Goal: Task Accomplishment & Management: Use online tool/utility

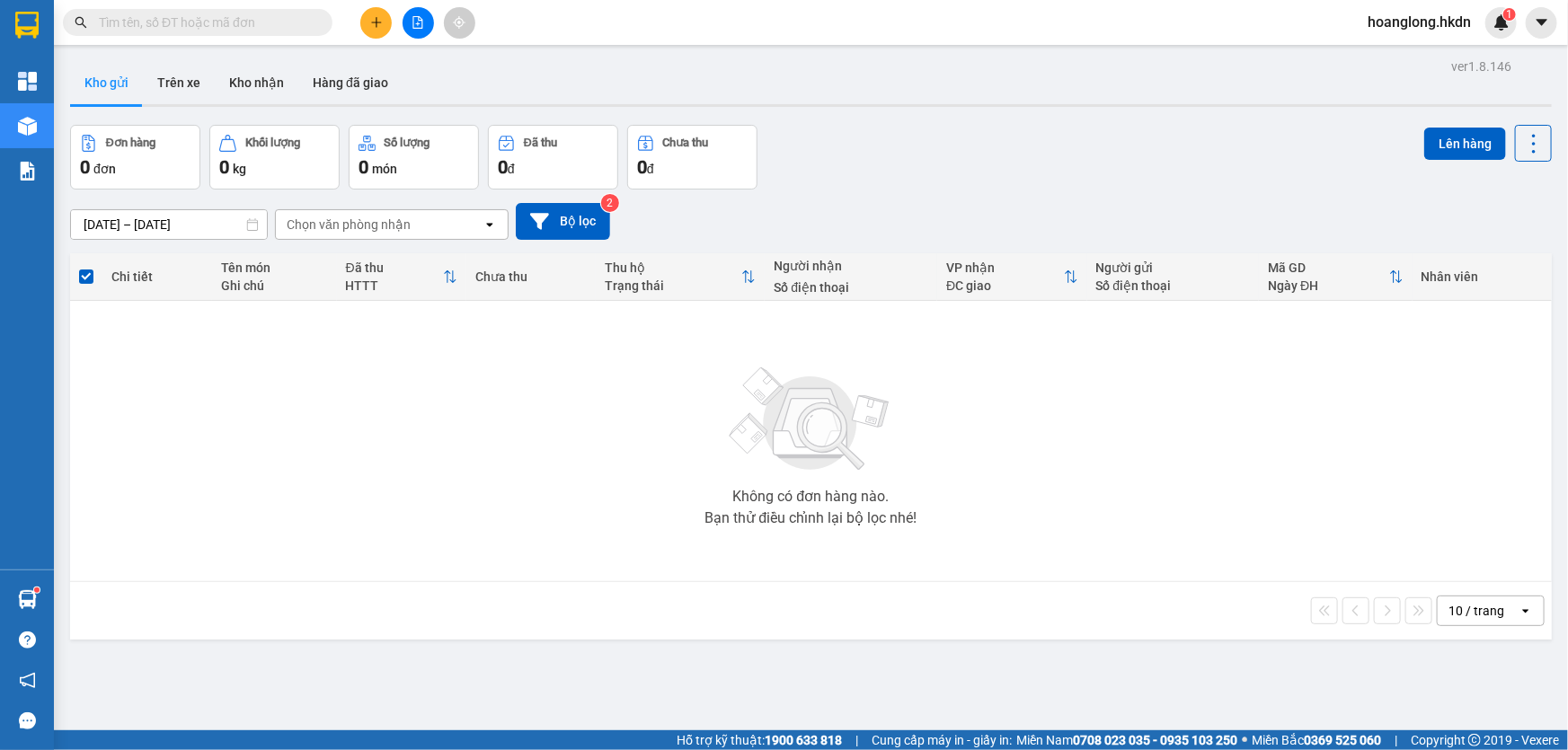
click at [372, 20] on icon "plus" at bounding box center [377, 22] width 13 height 13
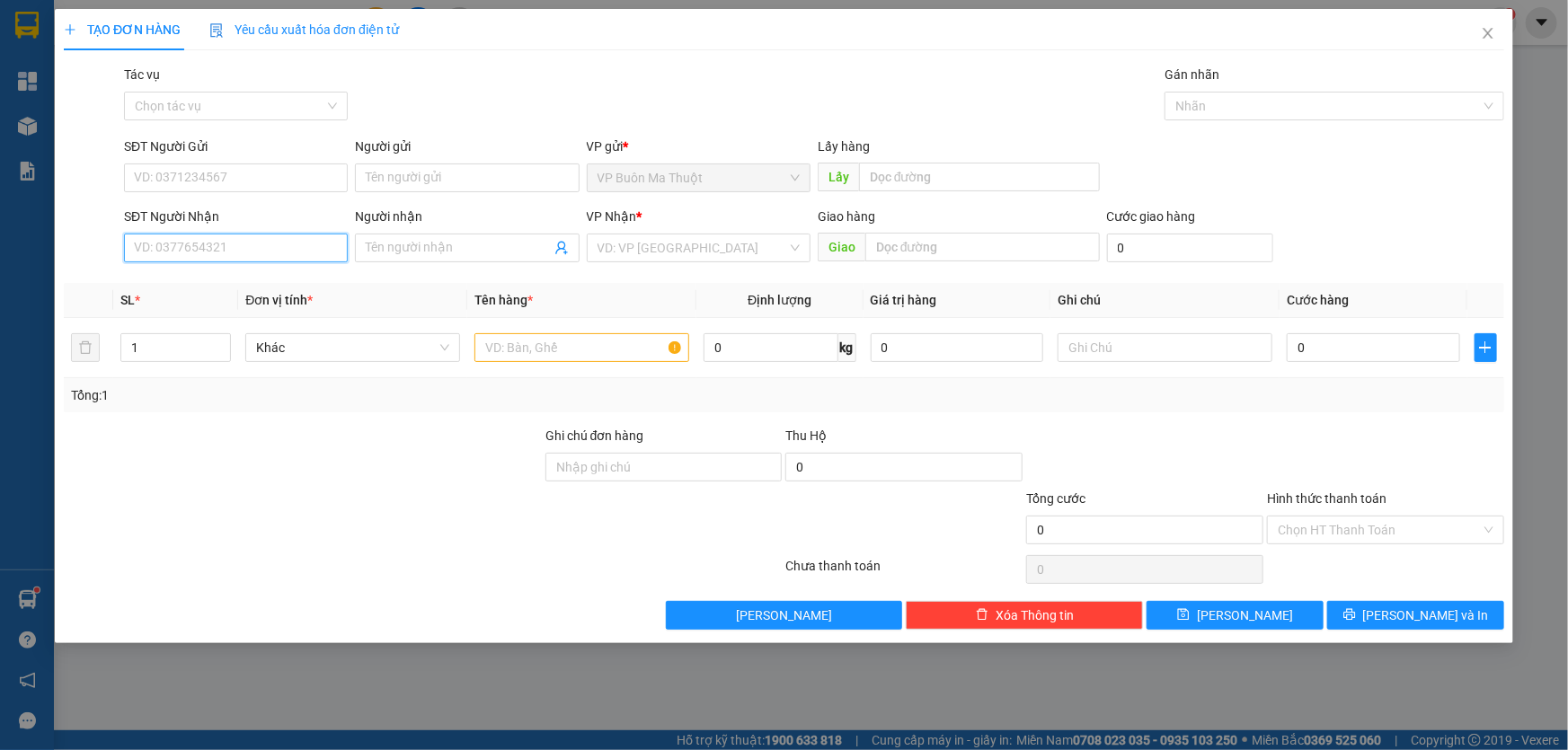
click at [243, 244] on input "SĐT Người Nhận" at bounding box center [235, 248] width 224 height 29
type input "0919939431"
drag, startPoint x: 607, startPoint y: 236, endPoint x: 611, endPoint y: 252, distance: 16.5
click at [606, 236] on input "search" at bounding box center [692, 247] width 189 height 27
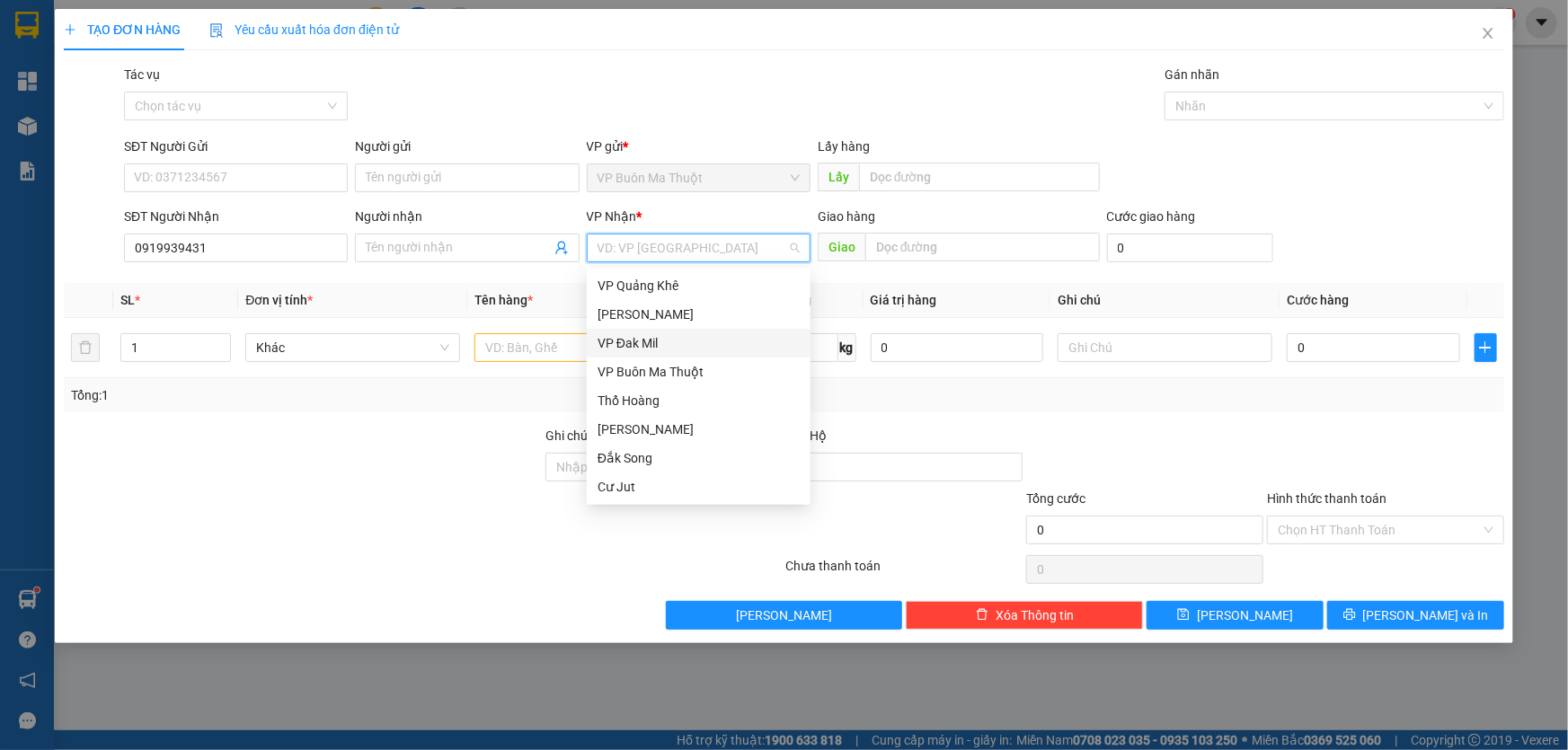
click at [620, 342] on div "VP Đak Mil" at bounding box center [698, 344] width 202 height 20
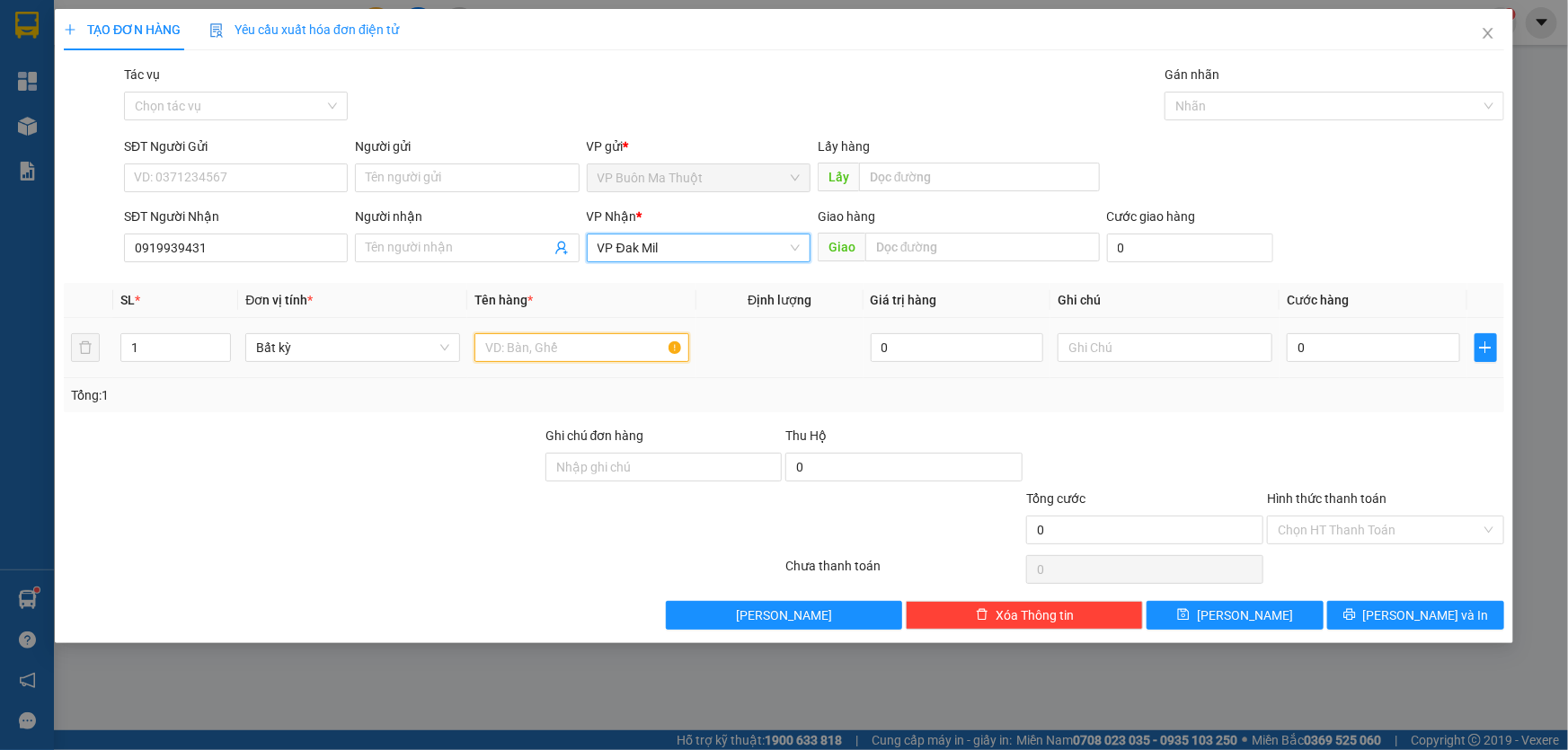
click at [548, 348] on input "text" at bounding box center [582, 348] width 215 height 29
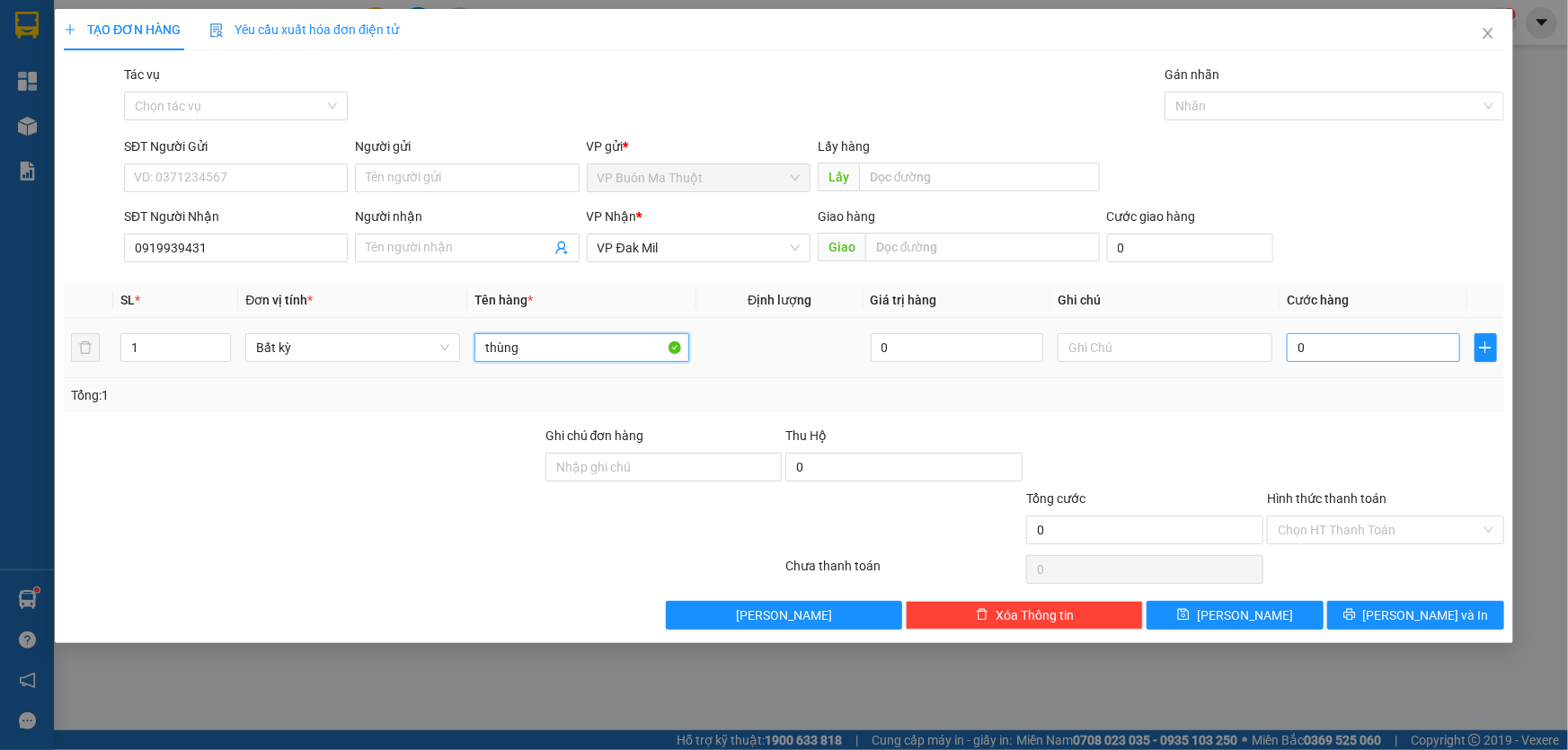
type input "thùng"
click at [1312, 353] on input "0" at bounding box center [1374, 348] width 173 height 29
type input "3"
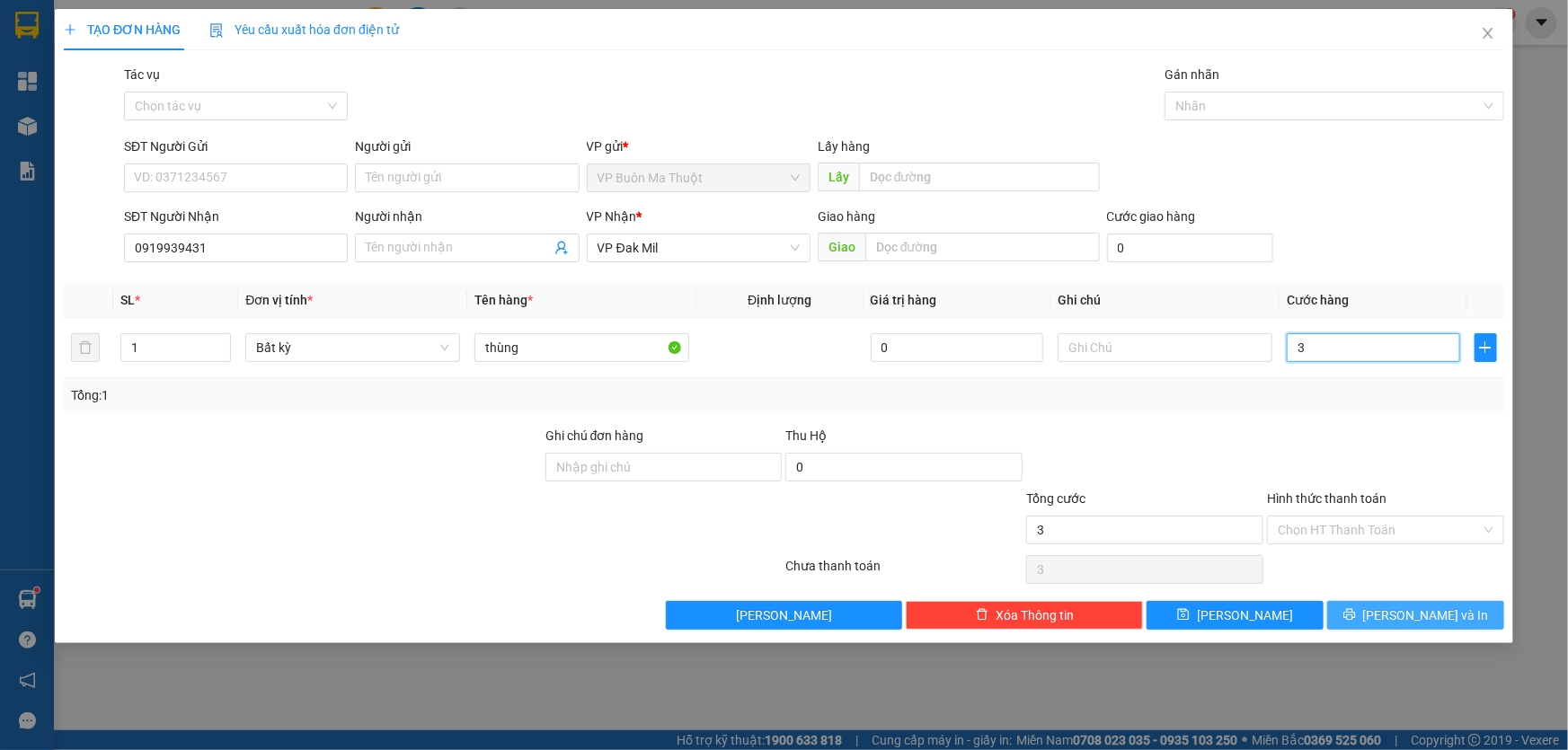
type input "30"
type input "300"
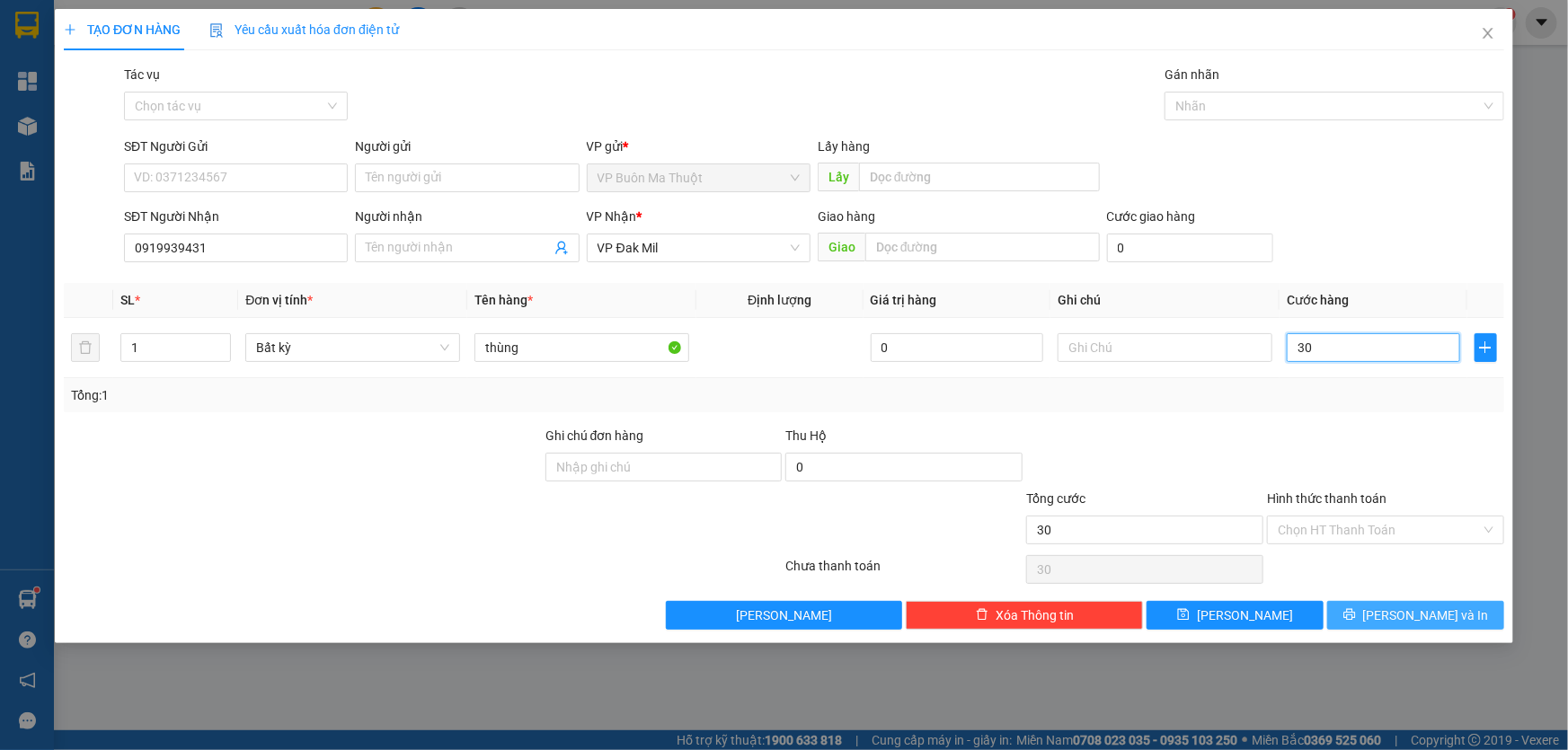
type input "300"
type input "3.000"
type input "30.000"
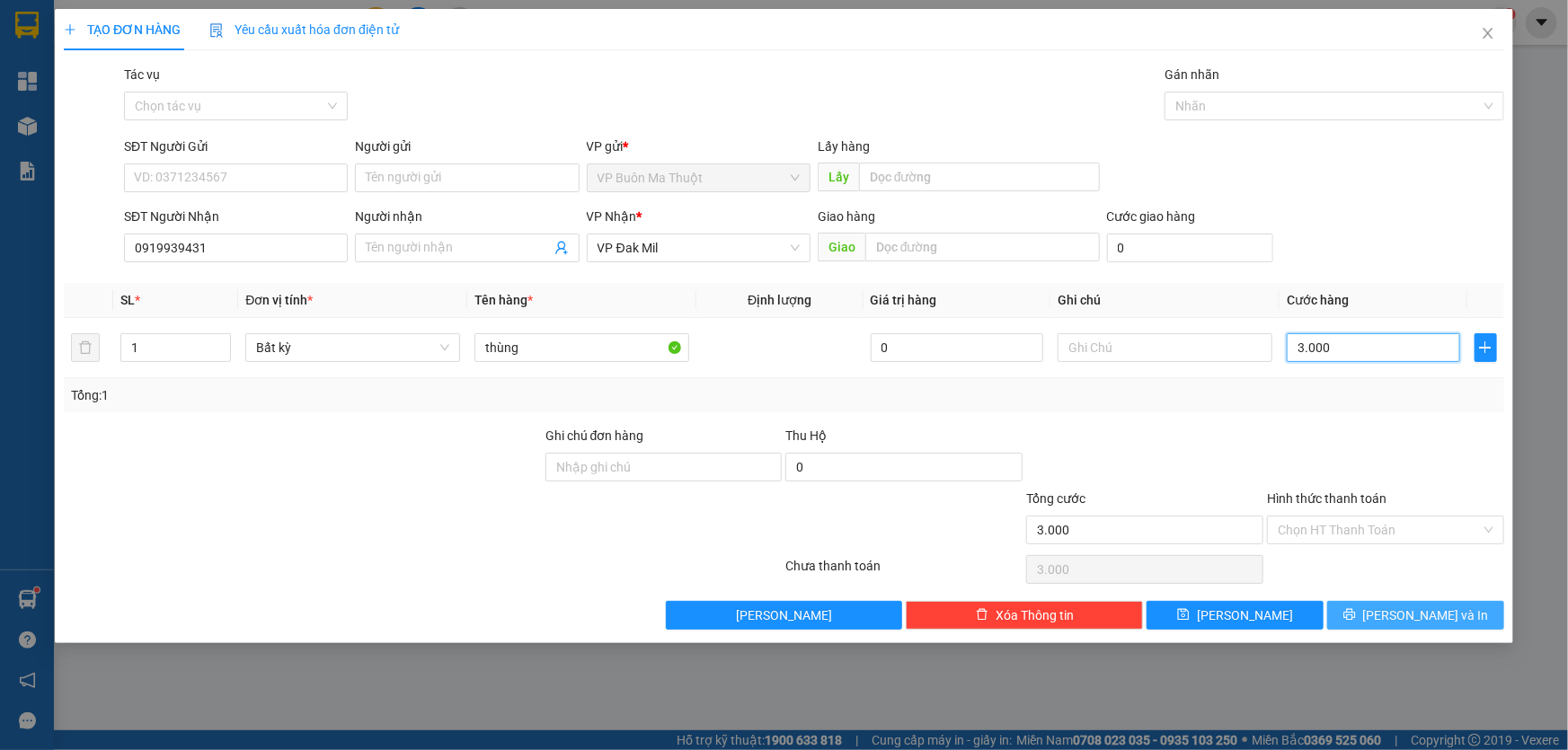
type input "30.000"
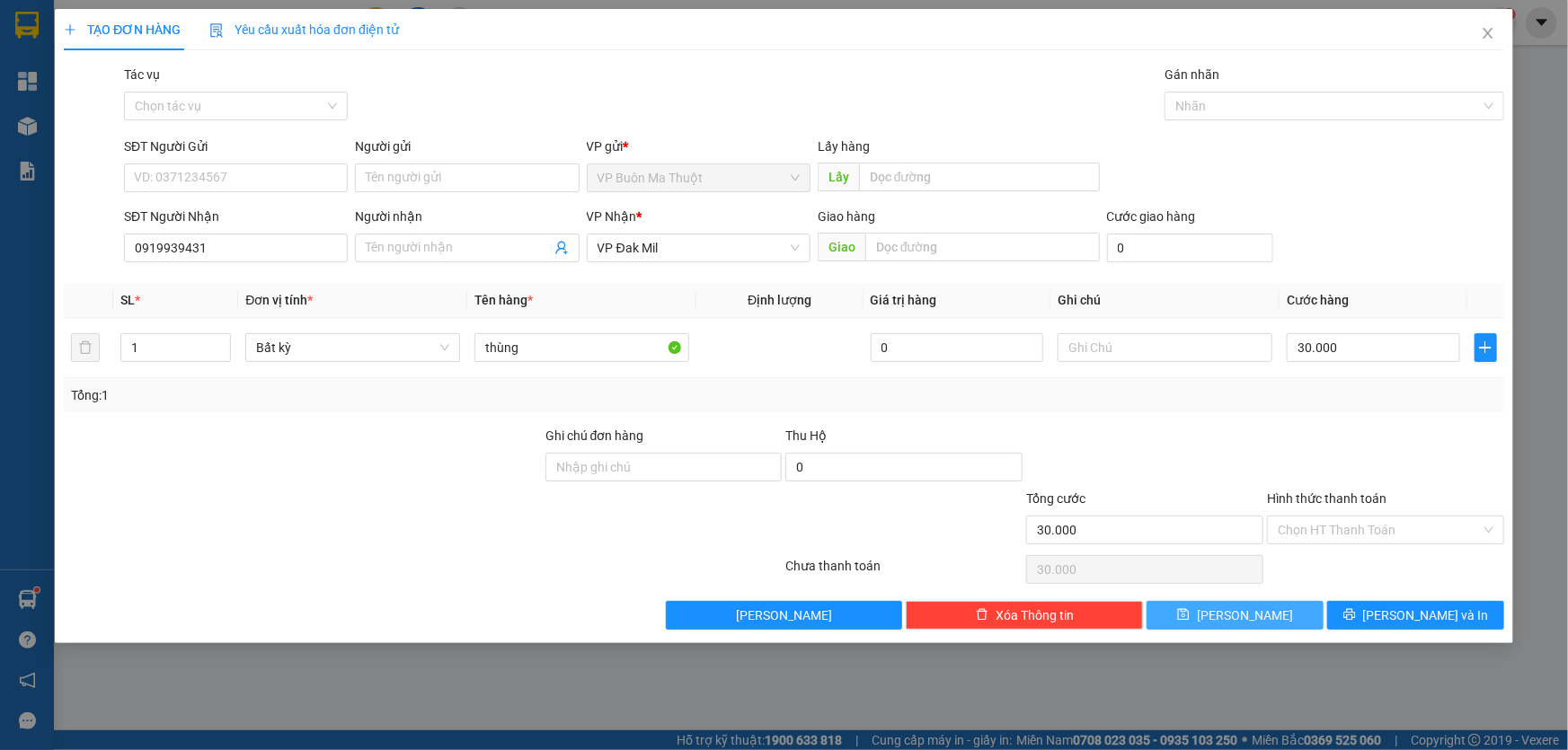
click at [1247, 621] on span "[PERSON_NAME]" at bounding box center [1245, 616] width 97 height 20
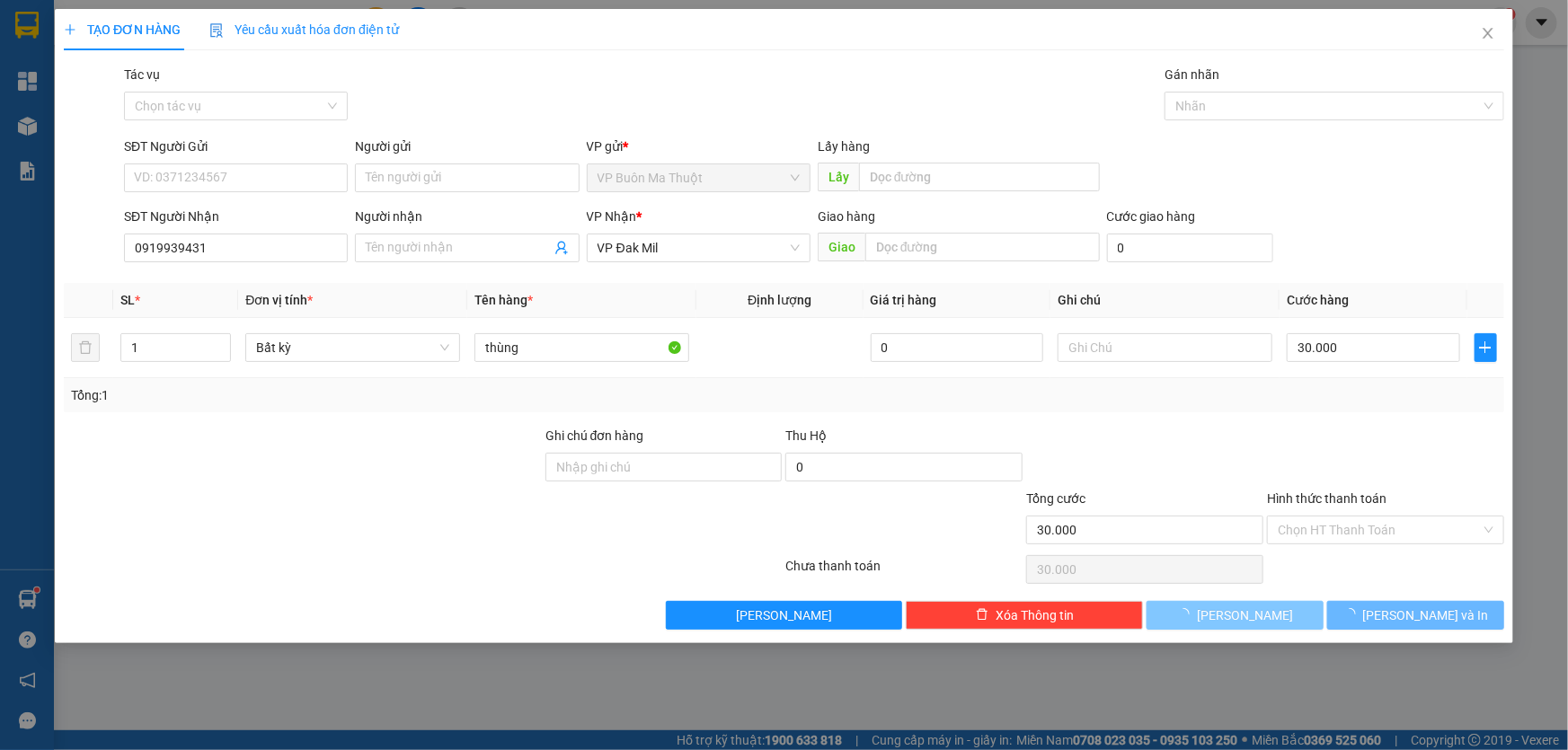
type input "0"
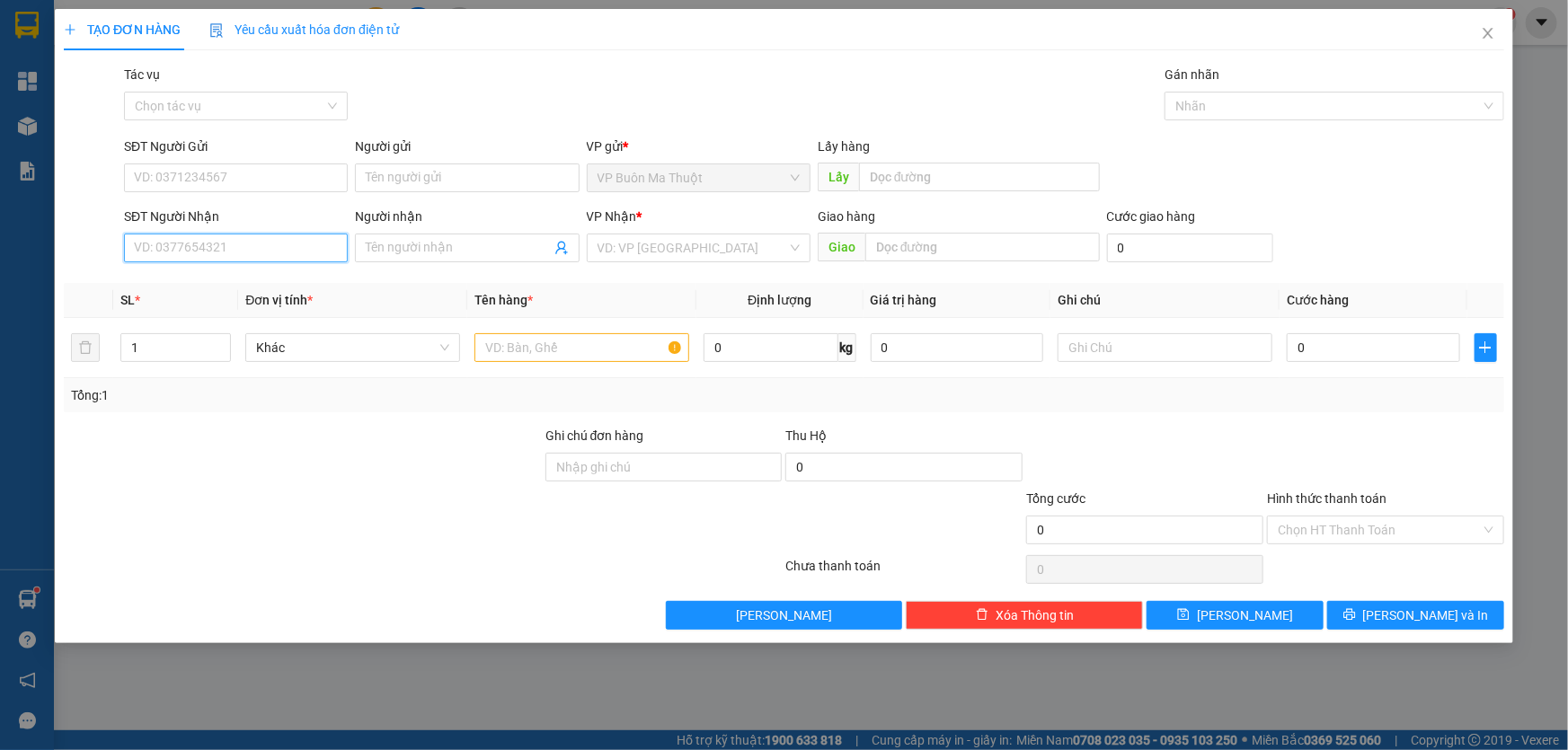
click at [280, 246] on input "SĐT Người Nhận" at bounding box center [235, 248] width 224 height 29
type input "0915460047"
click at [662, 257] on input "search" at bounding box center [692, 247] width 189 height 27
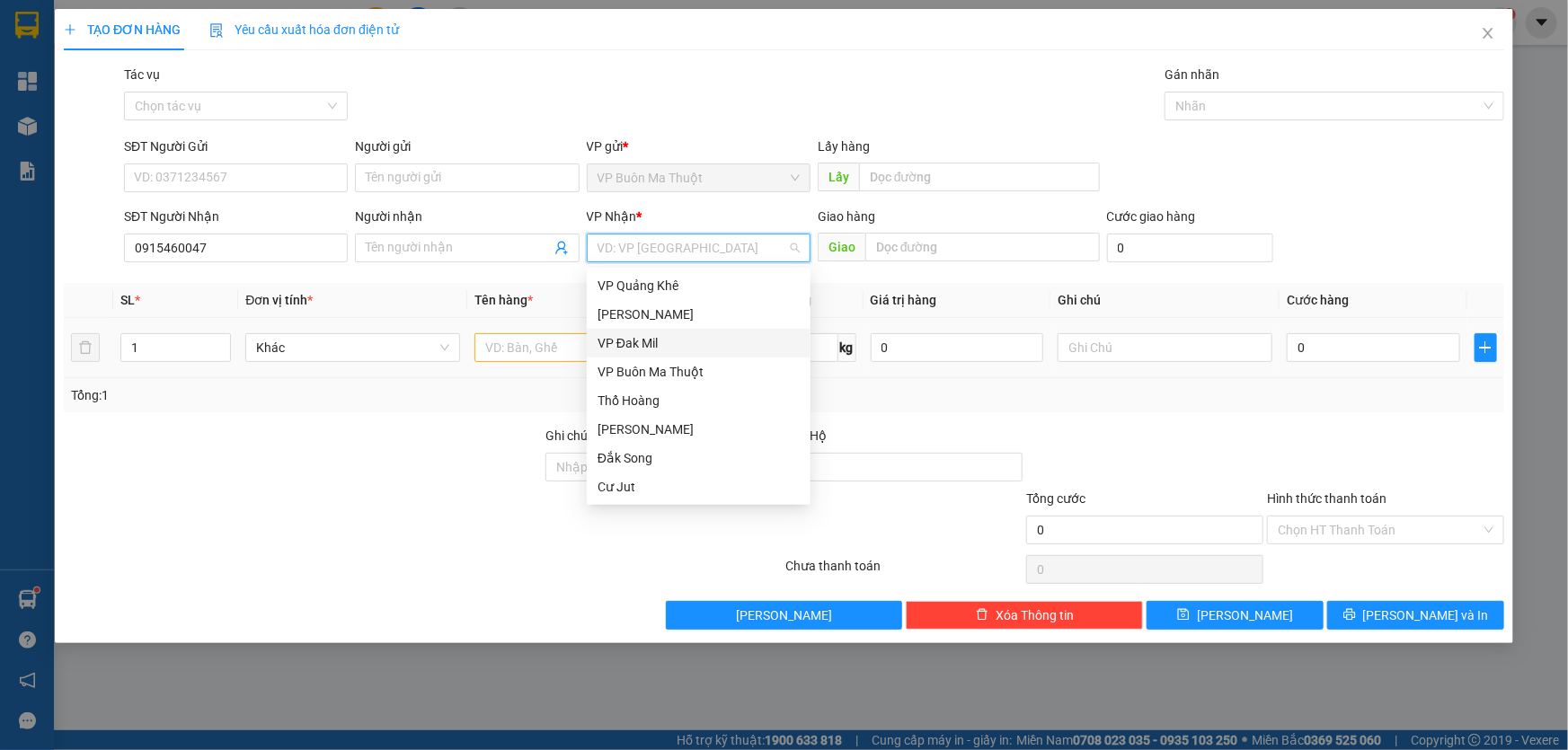
drag, startPoint x: 653, startPoint y: 339, endPoint x: 616, endPoint y: 338, distance: 37.0
click at [653, 339] on div "VP Đak Mil" at bounding box center [698, 344] width 202 height 20
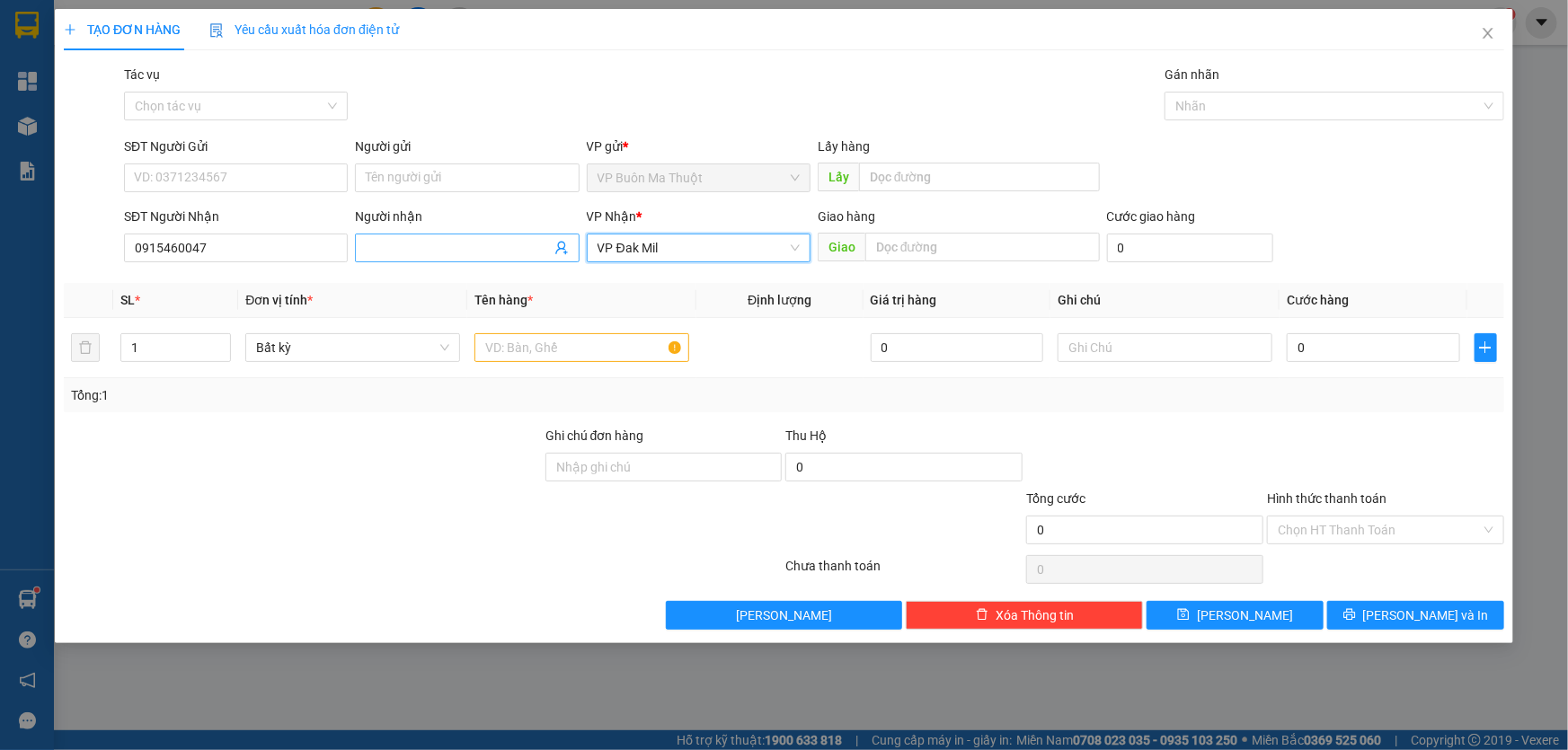
click at [483, 253] on input "Người nhận" at bounding box center [457, 248] width 184 height 20
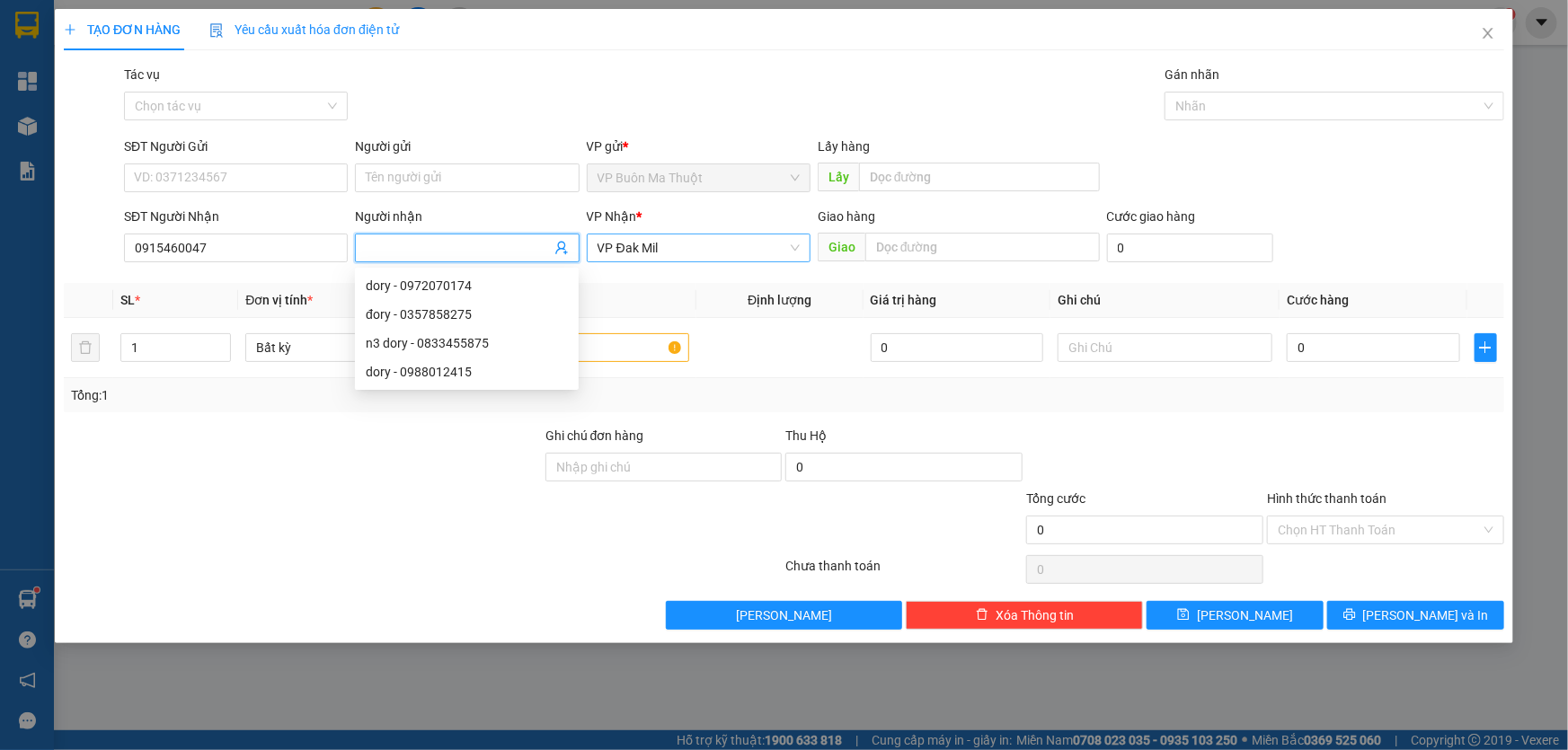
drag, startPoint x: 602, startPoint y: 231, endPoint x: 609, endPoint y: 238, distance: 9.9
click at [602, 231] on div "VP Nhận *" at bounding box center [698, 219] width 224 height 27
click at [611, 243] on span "VP Đak Mil" at bounding box center [698, 247] width 202 height 27
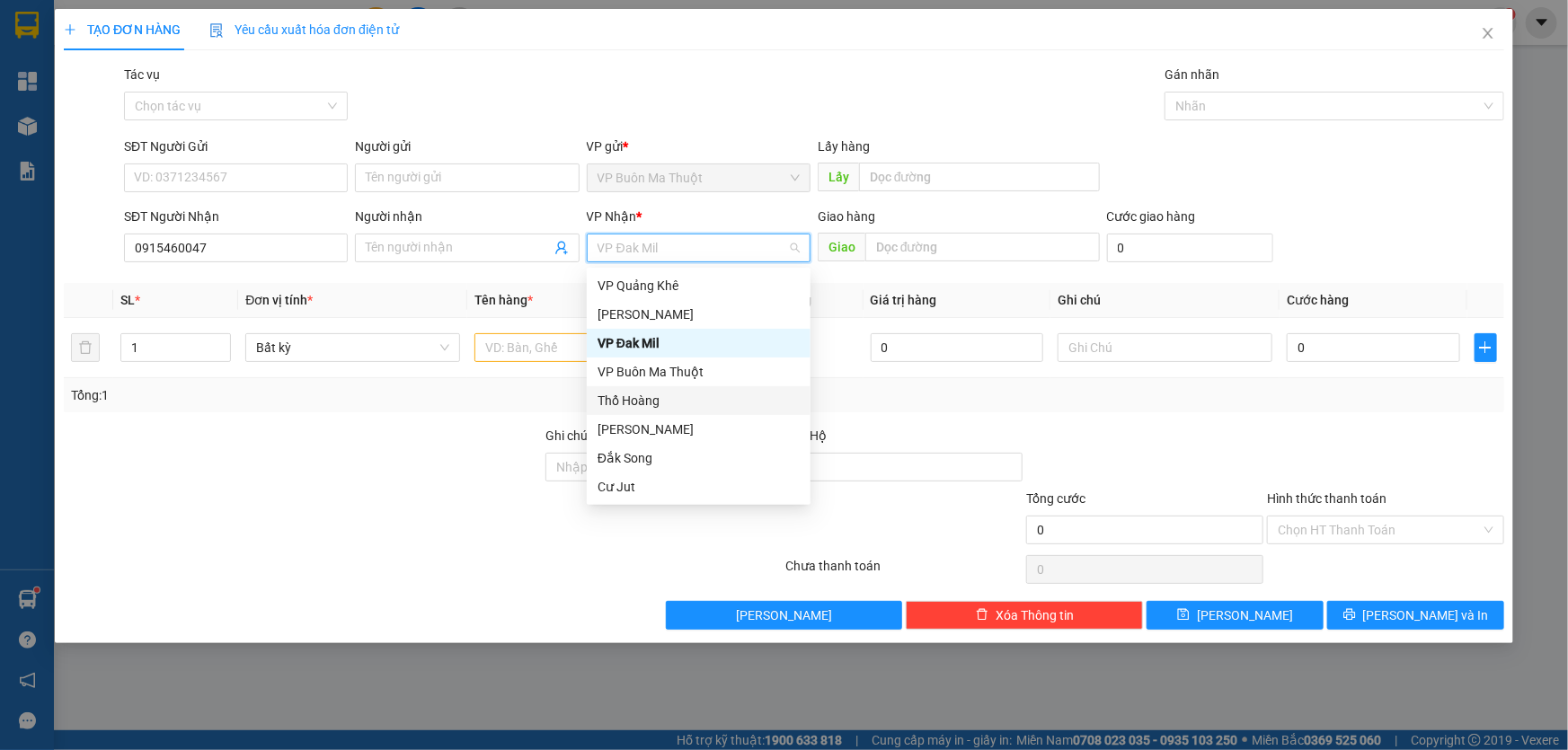
click at [641, 404] on div "Thổ Hoàng" at bounding box center [698, 400] width 202 height 20
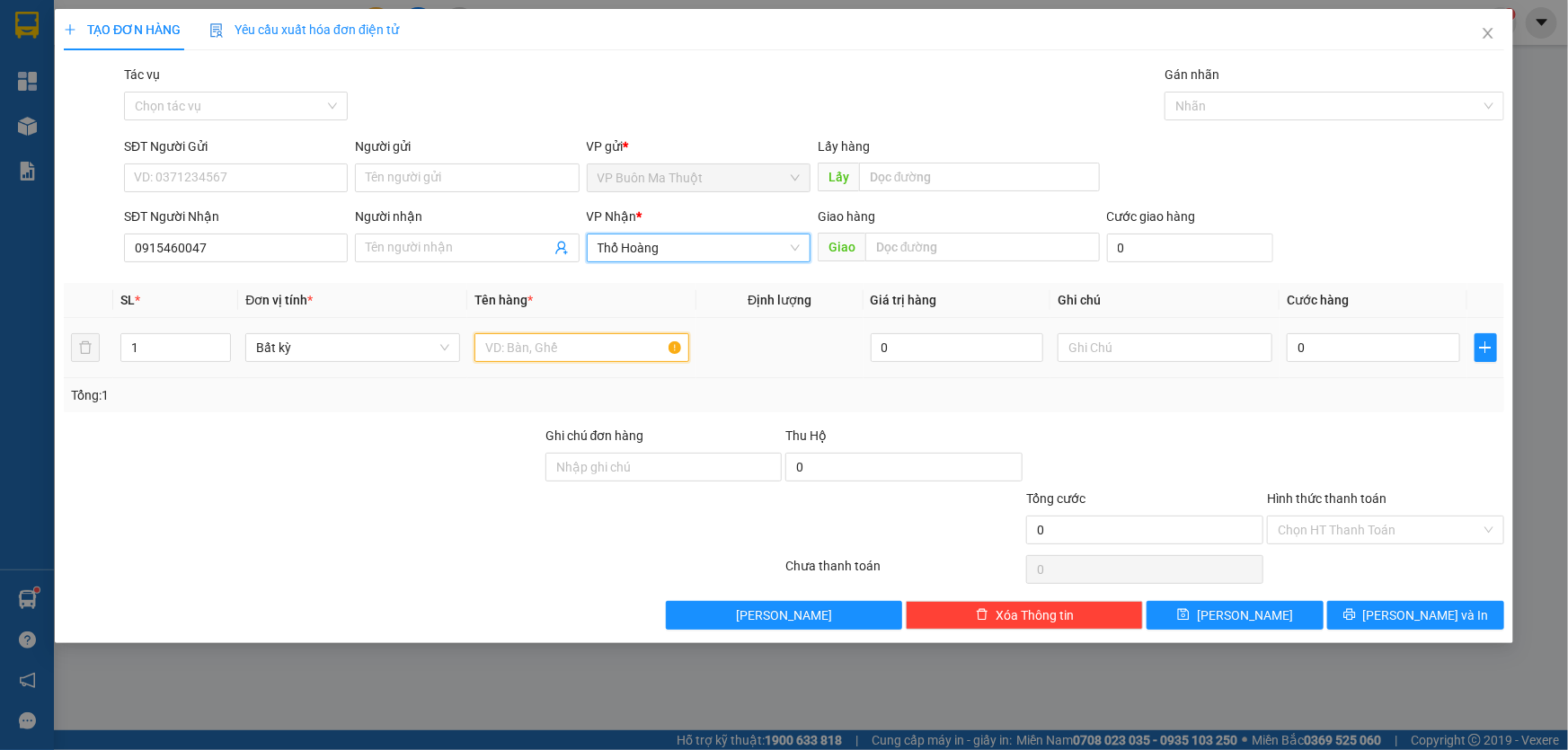
click at [524, 352] on input "text" at bounding box center [582, 348] width 215 height 29
type input "hộp"
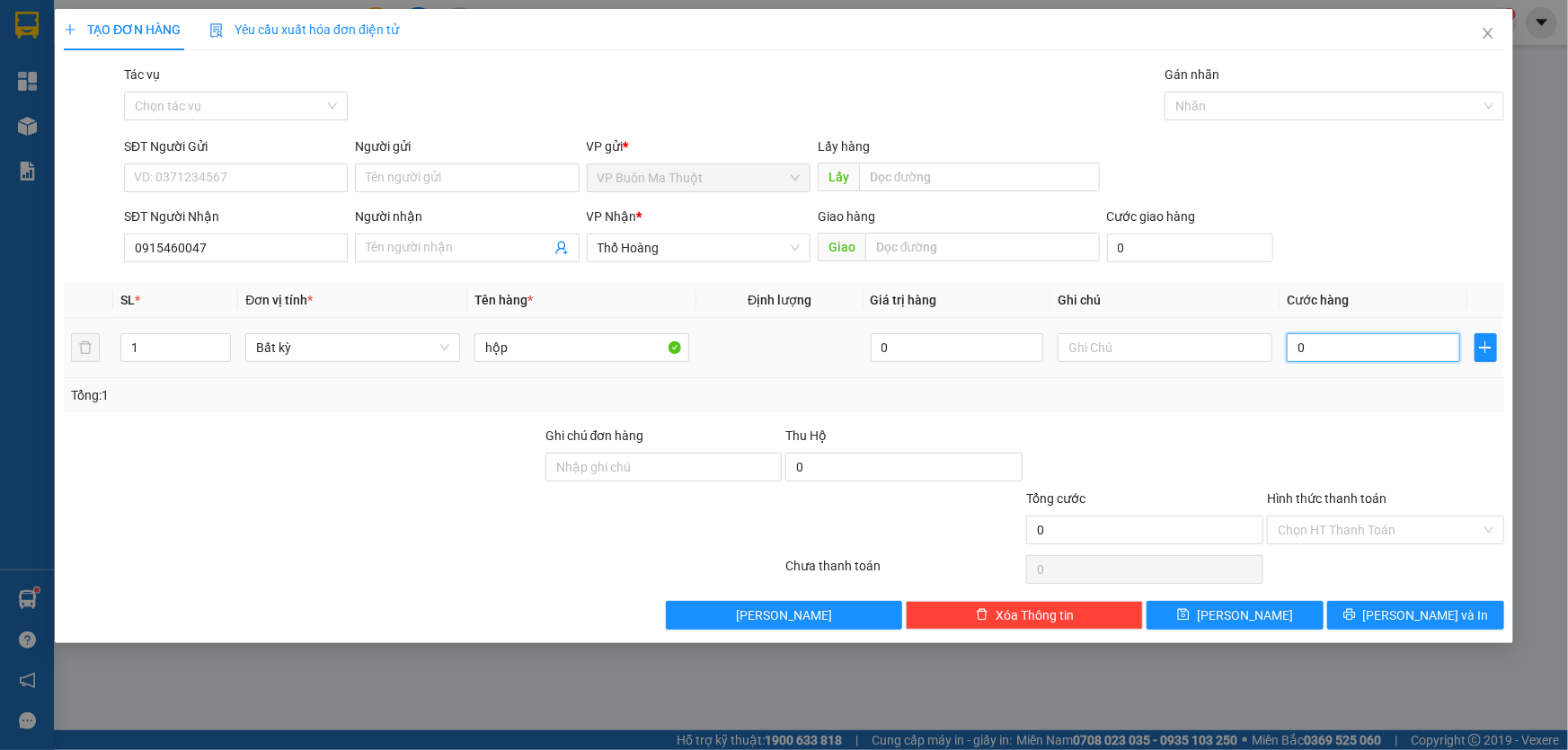
click at [1346, 354] on input "0" at bounding box center [1374, 348] width 173 height 29
type input "3"
type input "30"
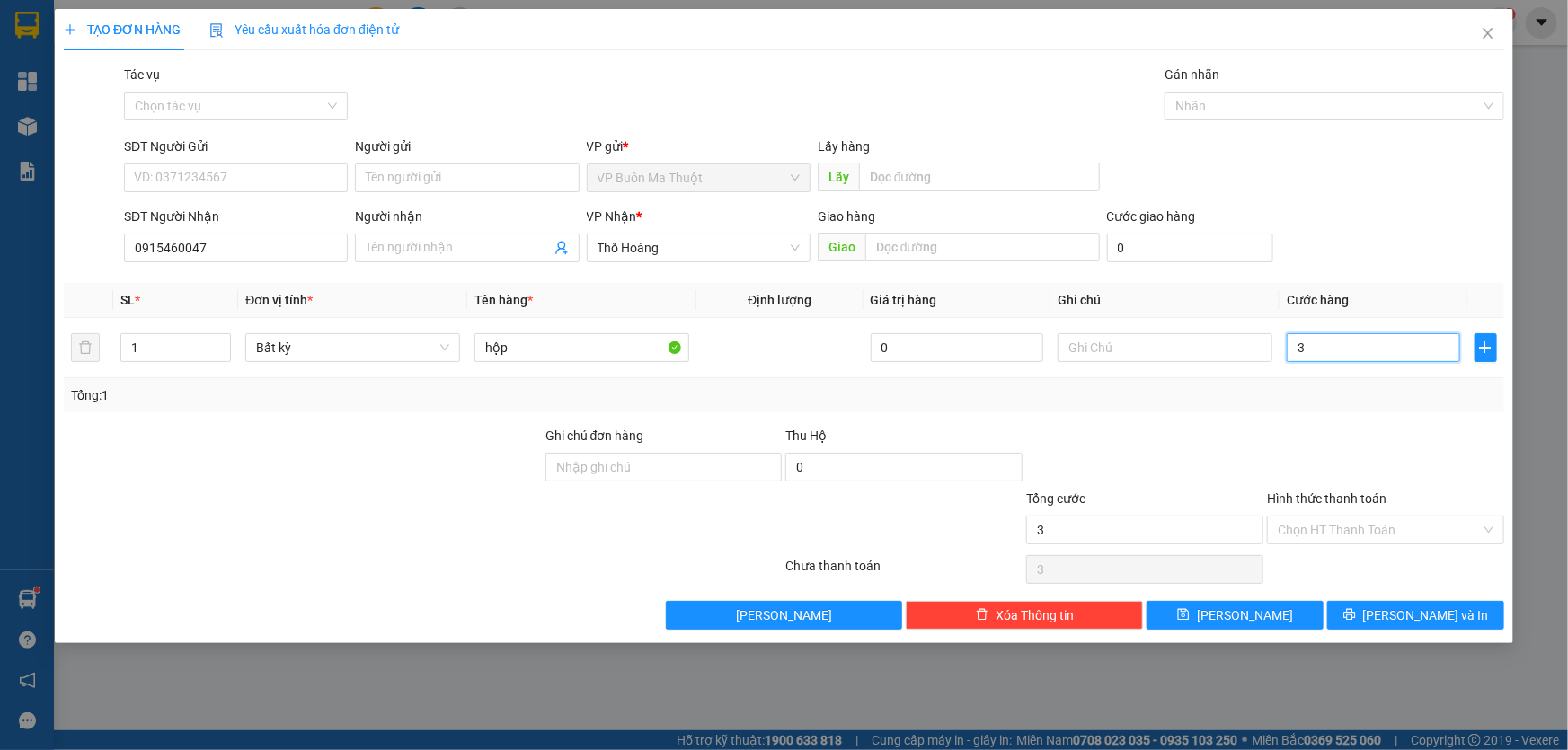
type input "30"
type input "300"
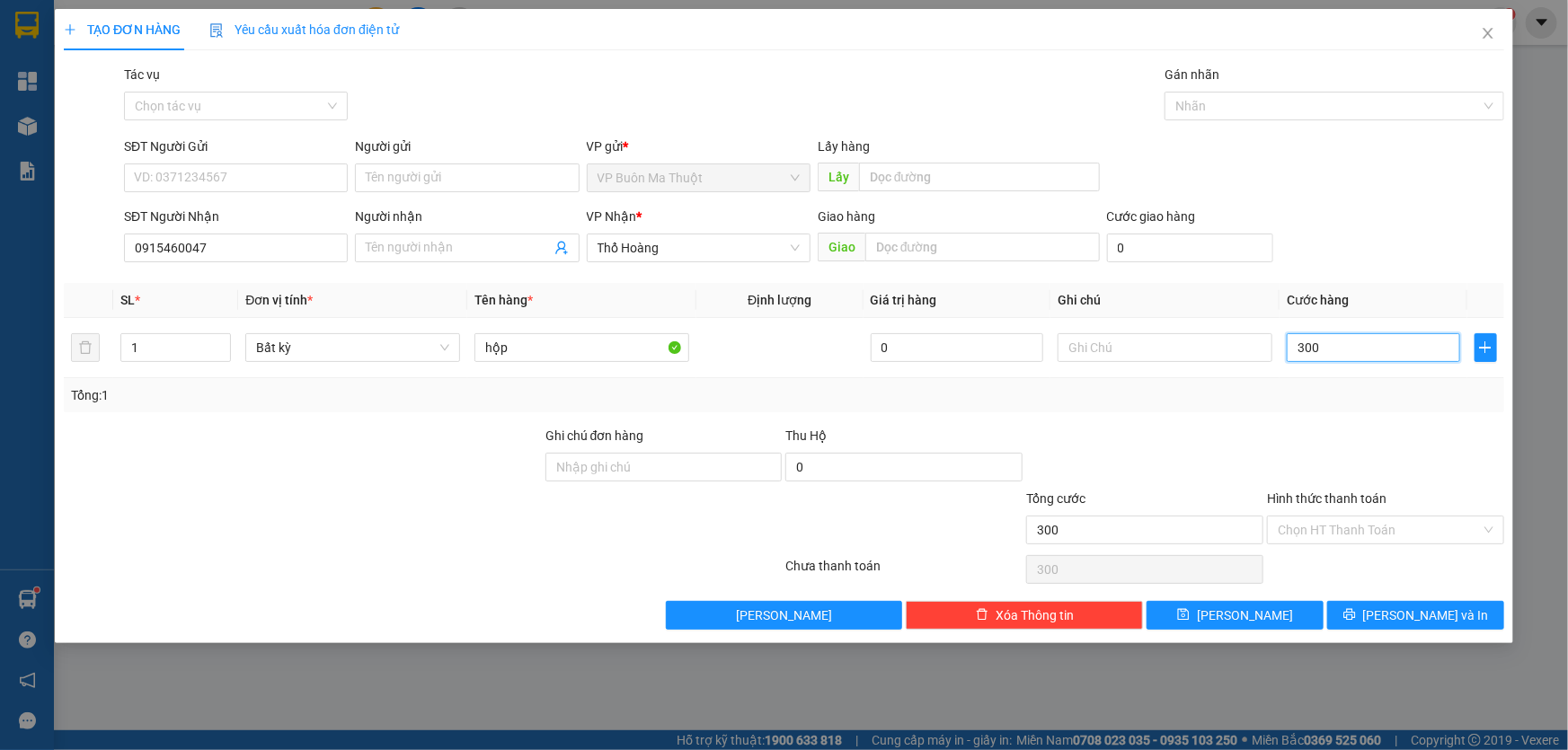
type input "3.000"
type input "30.000"
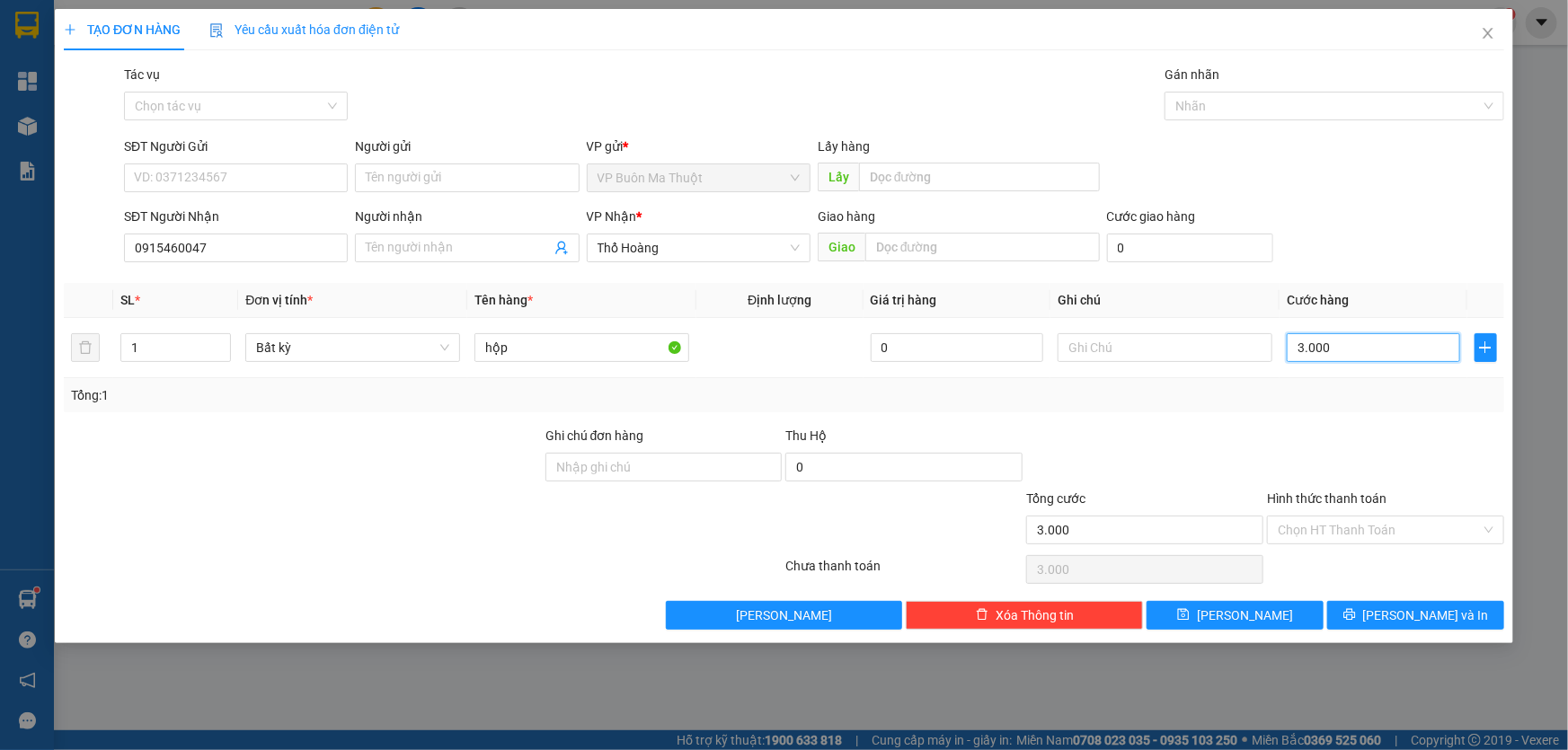
type input "30.000"
click at [1314, 529] on input "Hình thức thanh toán" at bounding box center [1380, 530] width 203 height 27
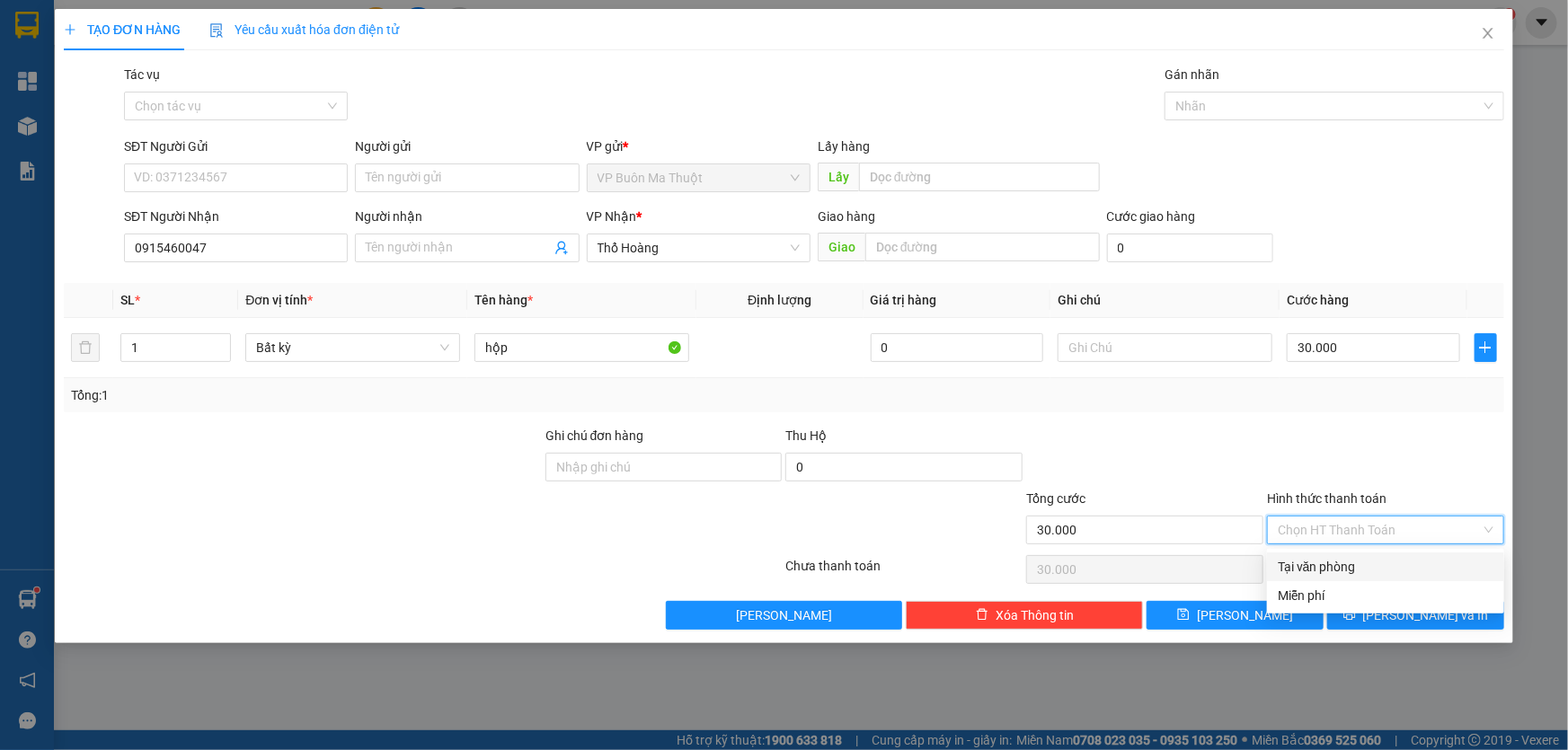
click at [1305, 570] on div "Tại văn phòng" at bounding box center [1386, 567] width 216 height 20
type input "0"
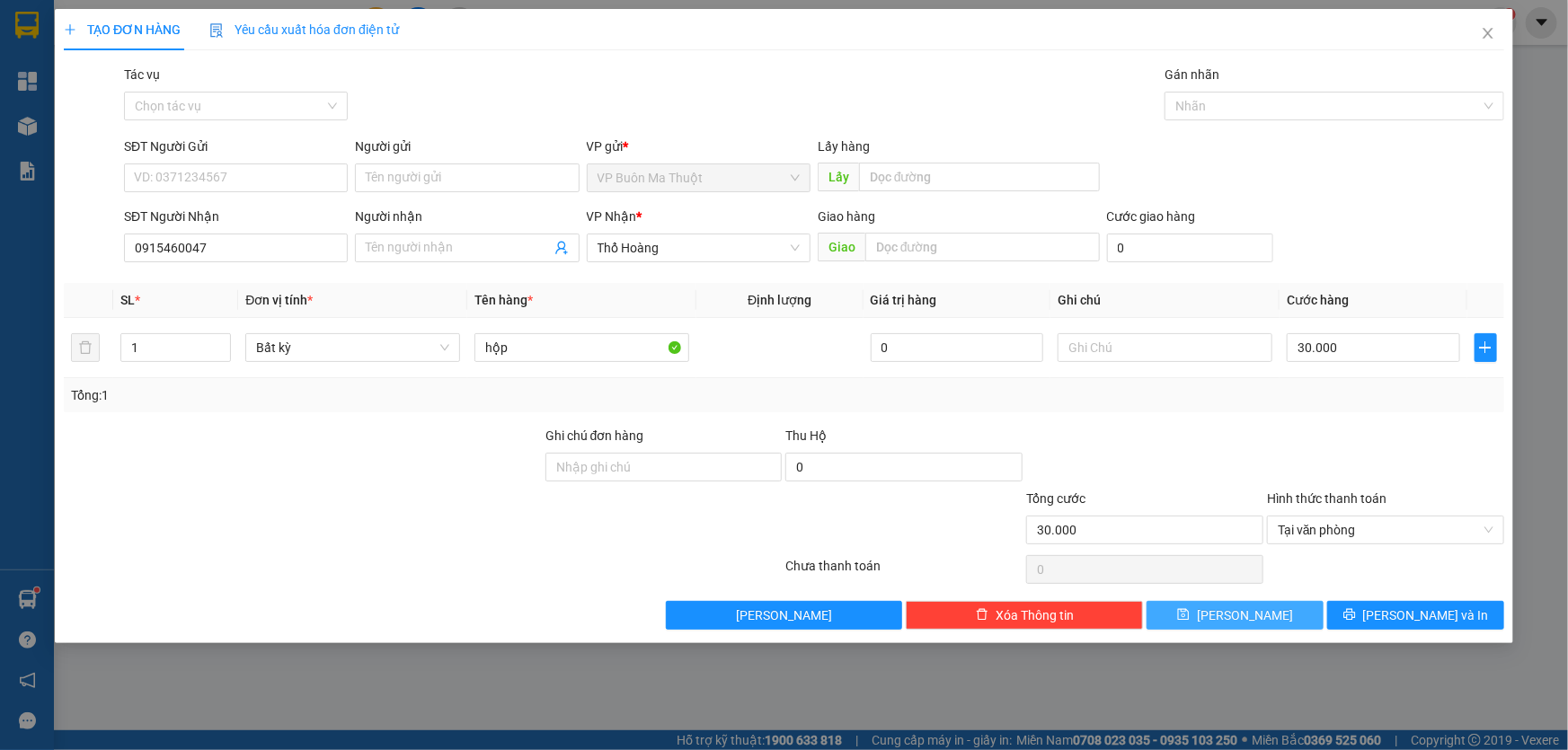
click at [1262, 621] on button "[PERSON_NAME]" at bounding box center [1235, 616] width 177 height 29
type input "0"
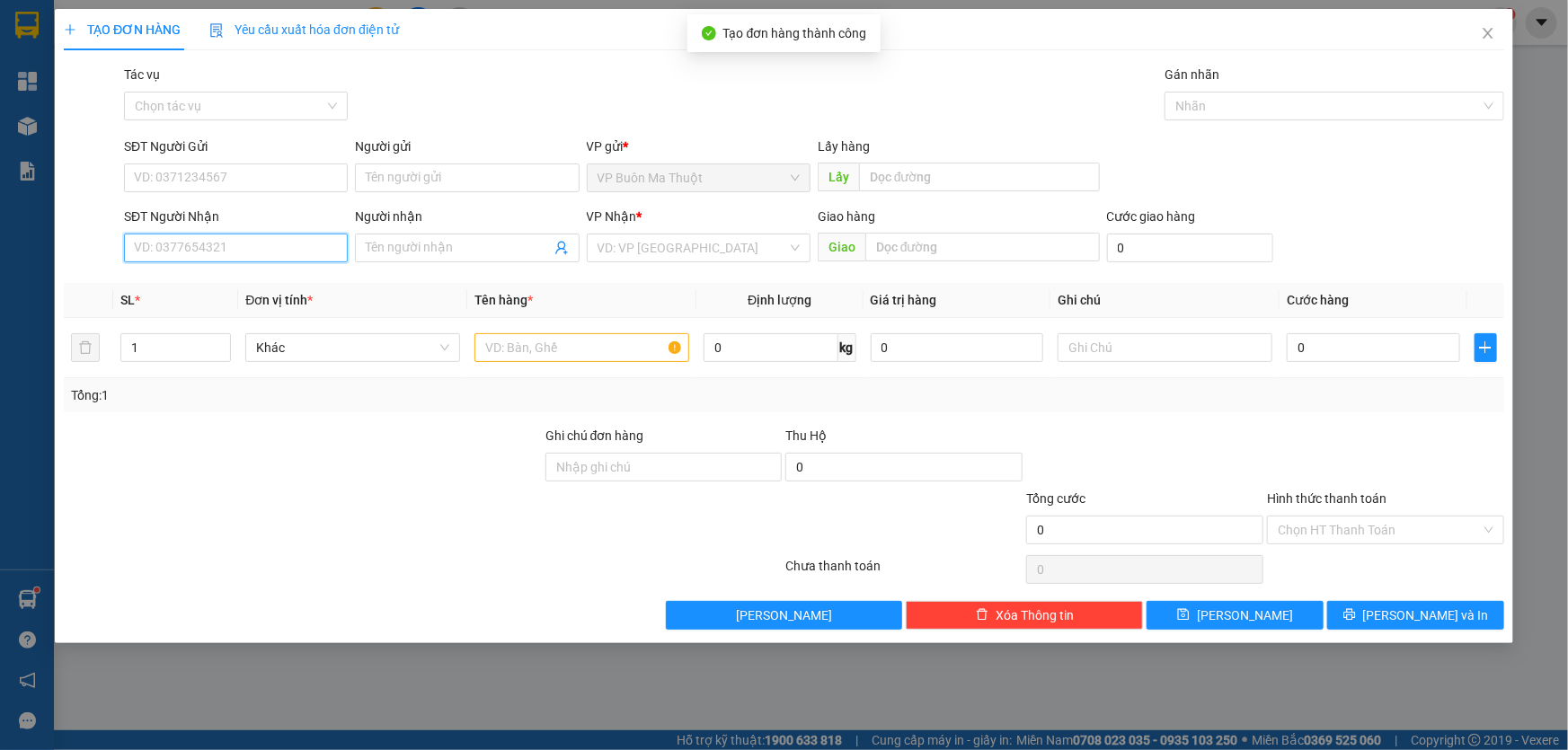
click at [288, 236] on input "SĐT Người Nhận" at bounding box center [235, 248] width 224 height 29
type input "0375545474"
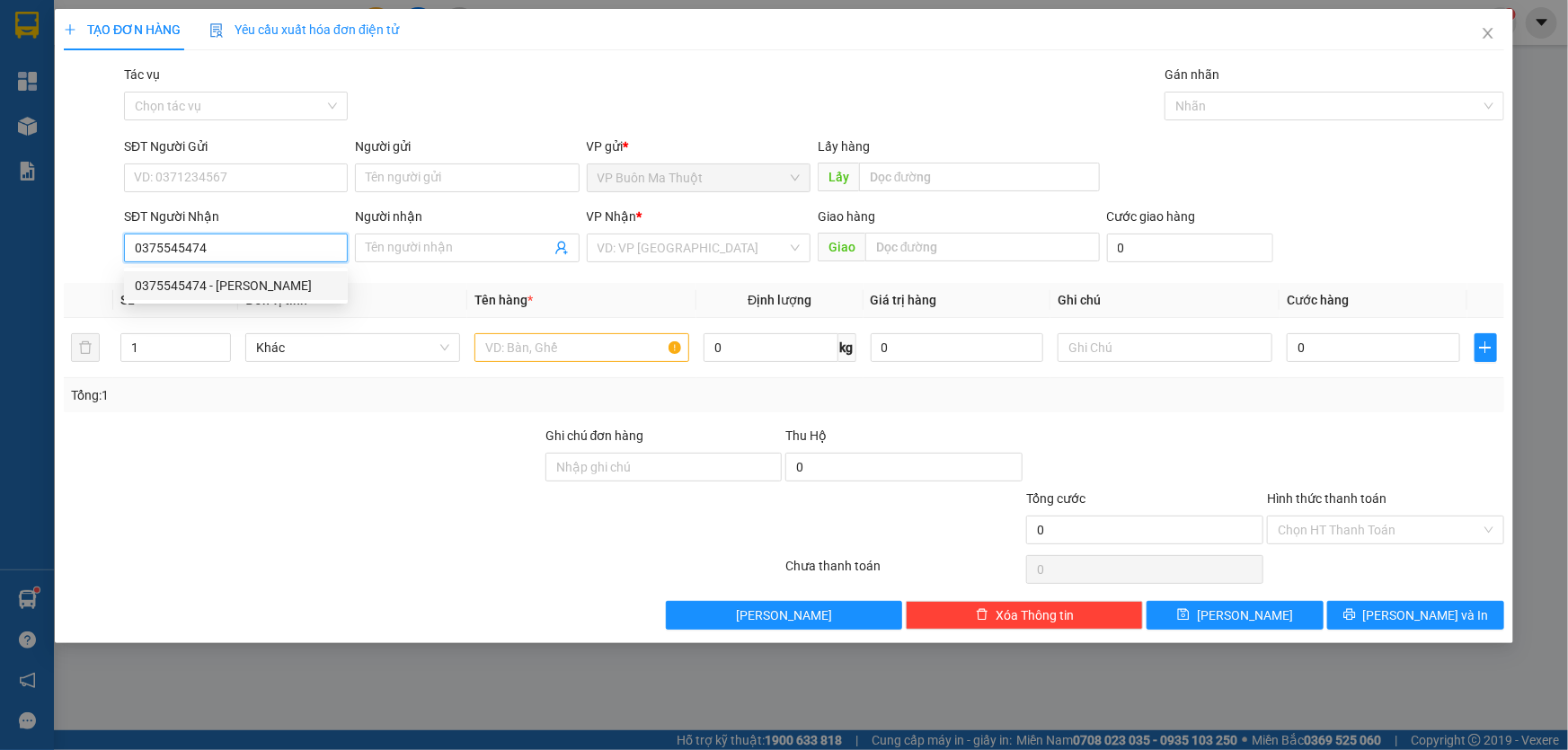
click at [258, 298] on div "0375545474 - [PERSON_NAME]" at bounding box center [235, 285] width 224 height 29
type input "[PERSON_NAME]"
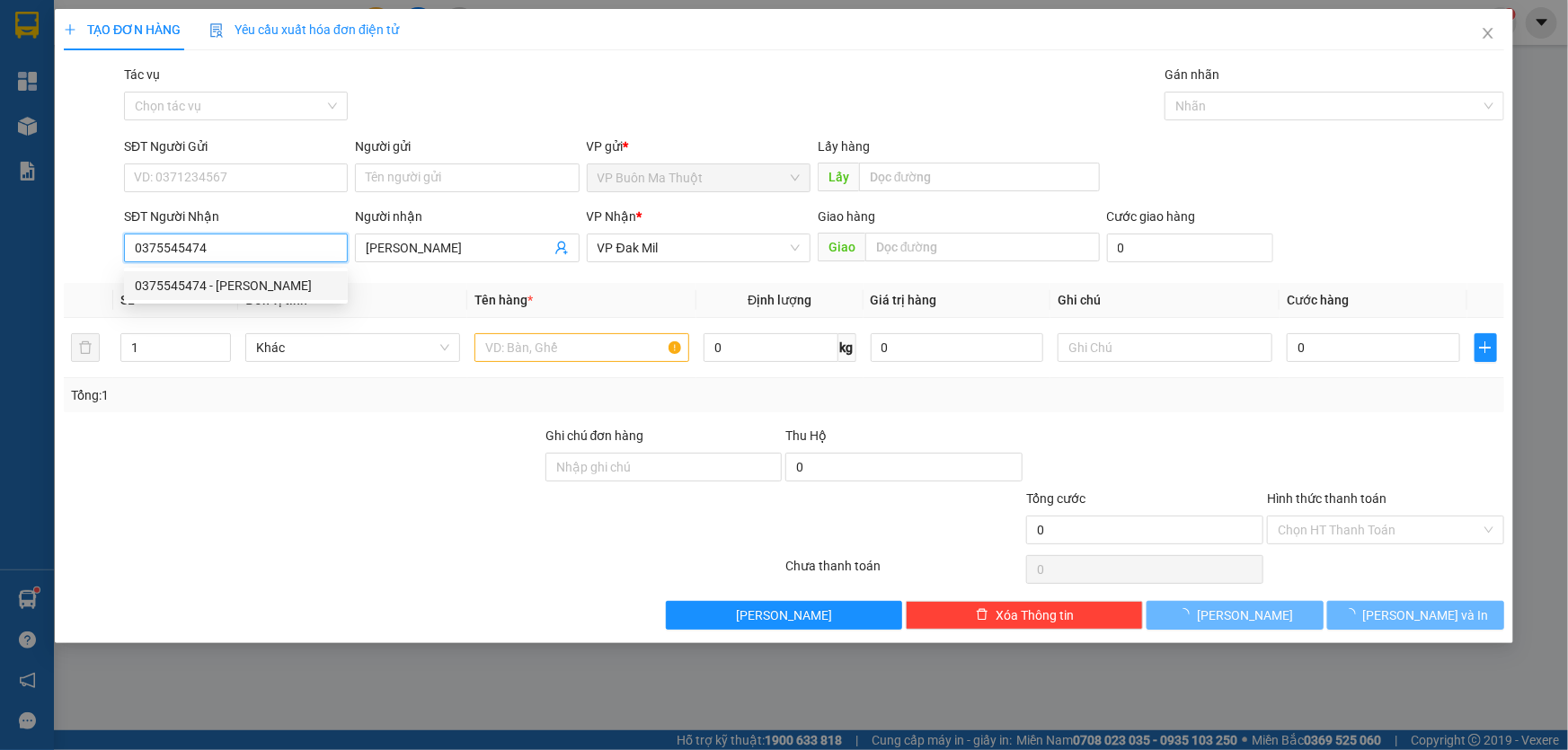
type input "60.000"
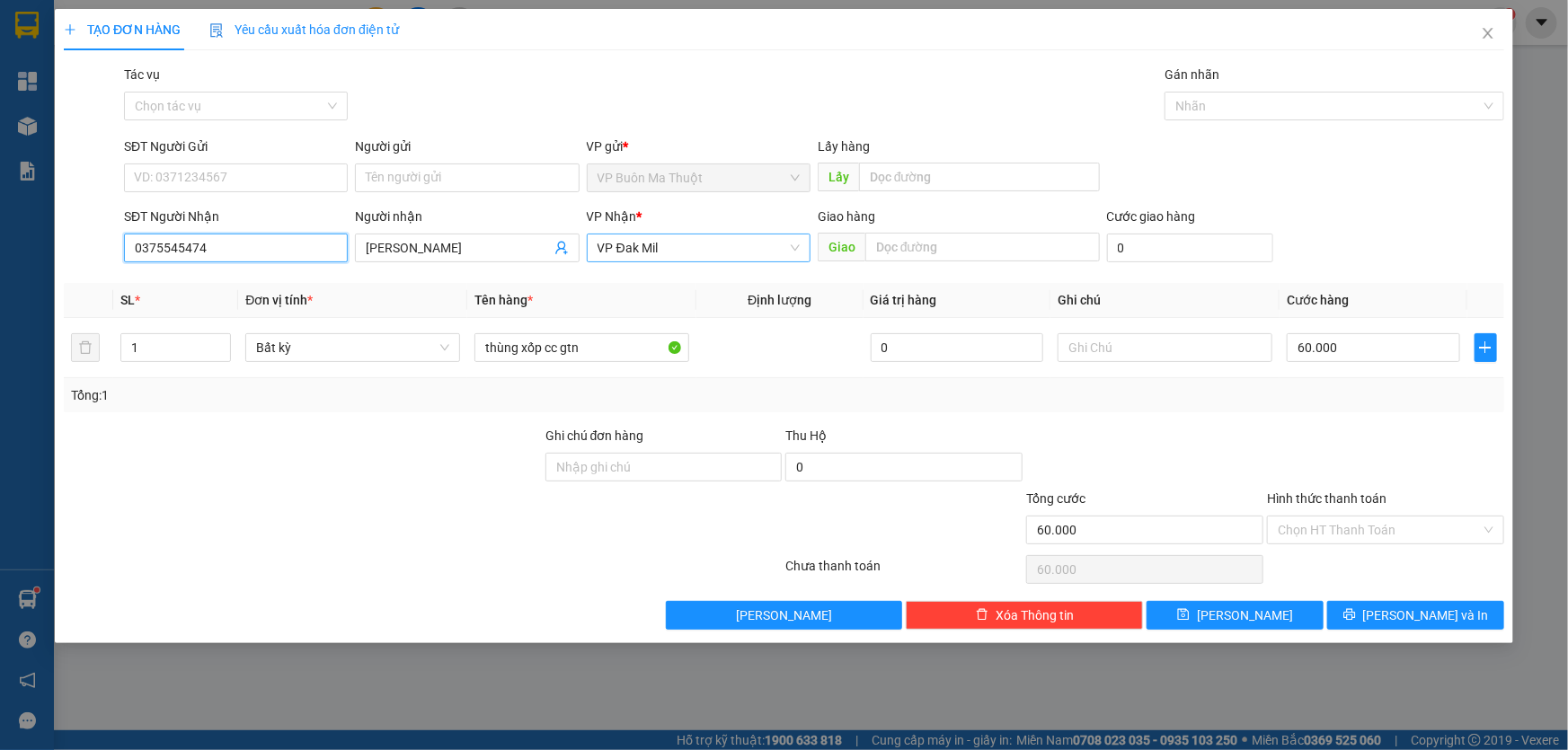
click at [678, 252] on span "VP Đak Mil" at bounding box center [698, 247] width 202 height 27
type input "0375545474"
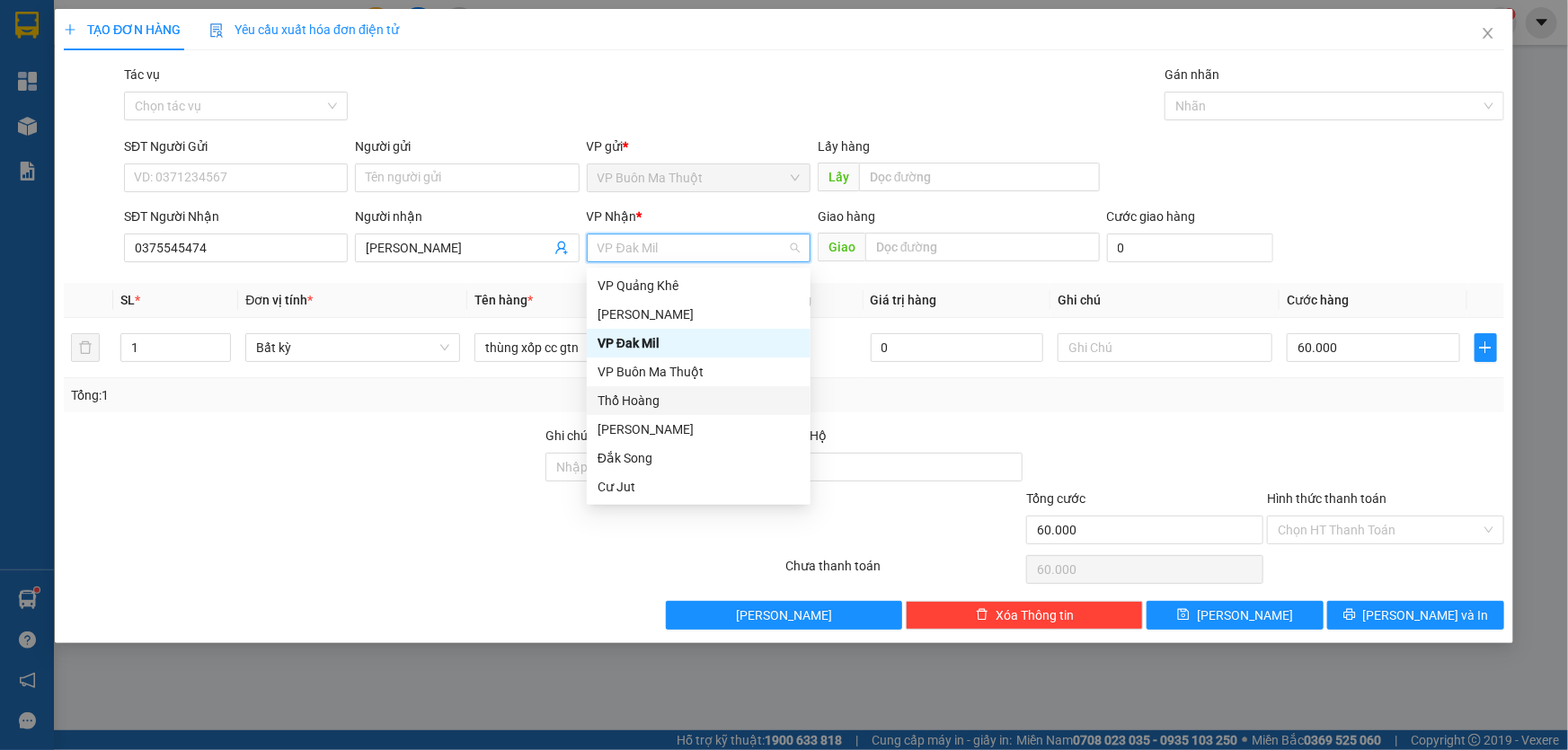
click at [649, 405] on div "Thổ Hoàng" at bounding box center [698, 400] width 202 height 20
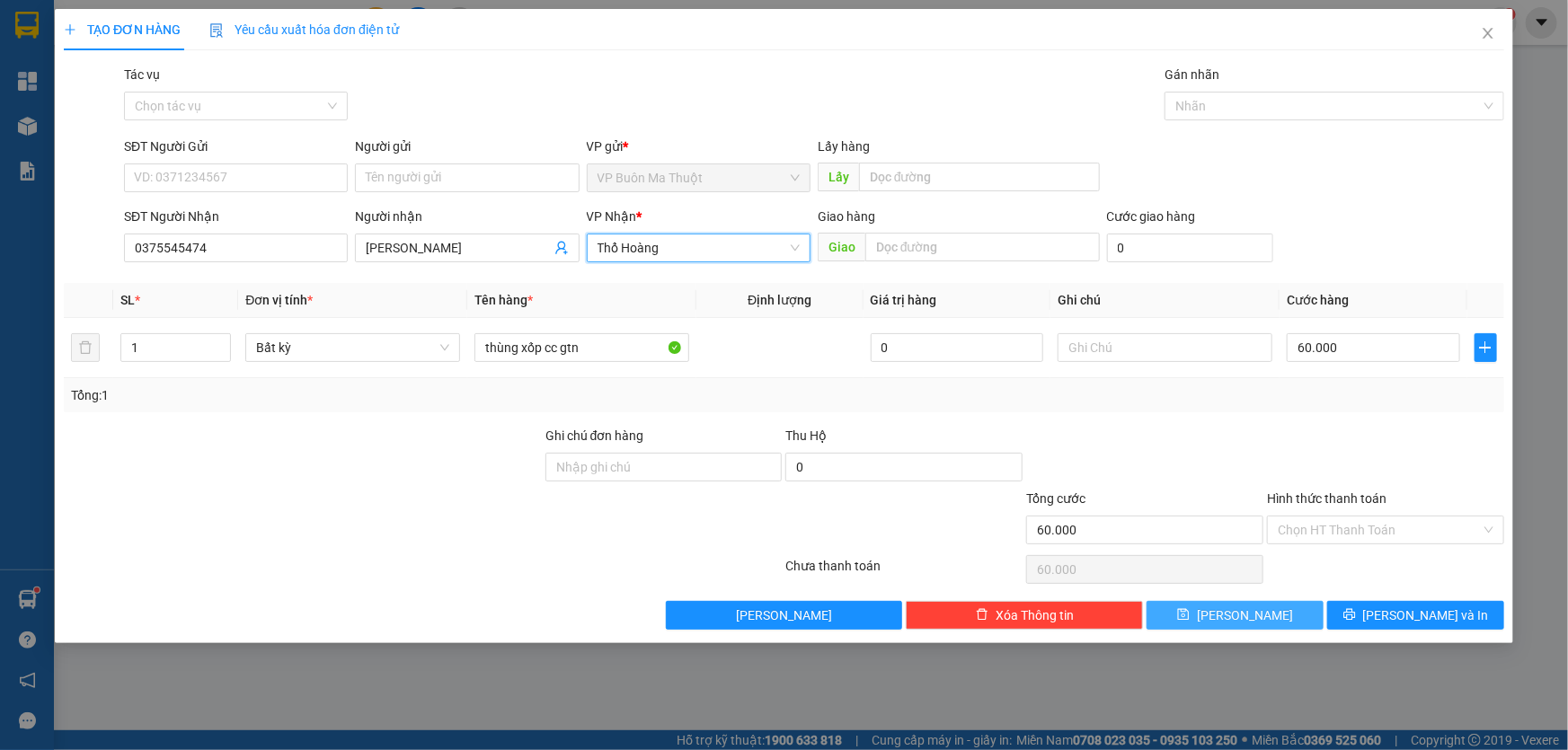
click at [1281, 609] on button "[PERSON_NAME]" at bounding box center [1235, 616] width 177 height 29
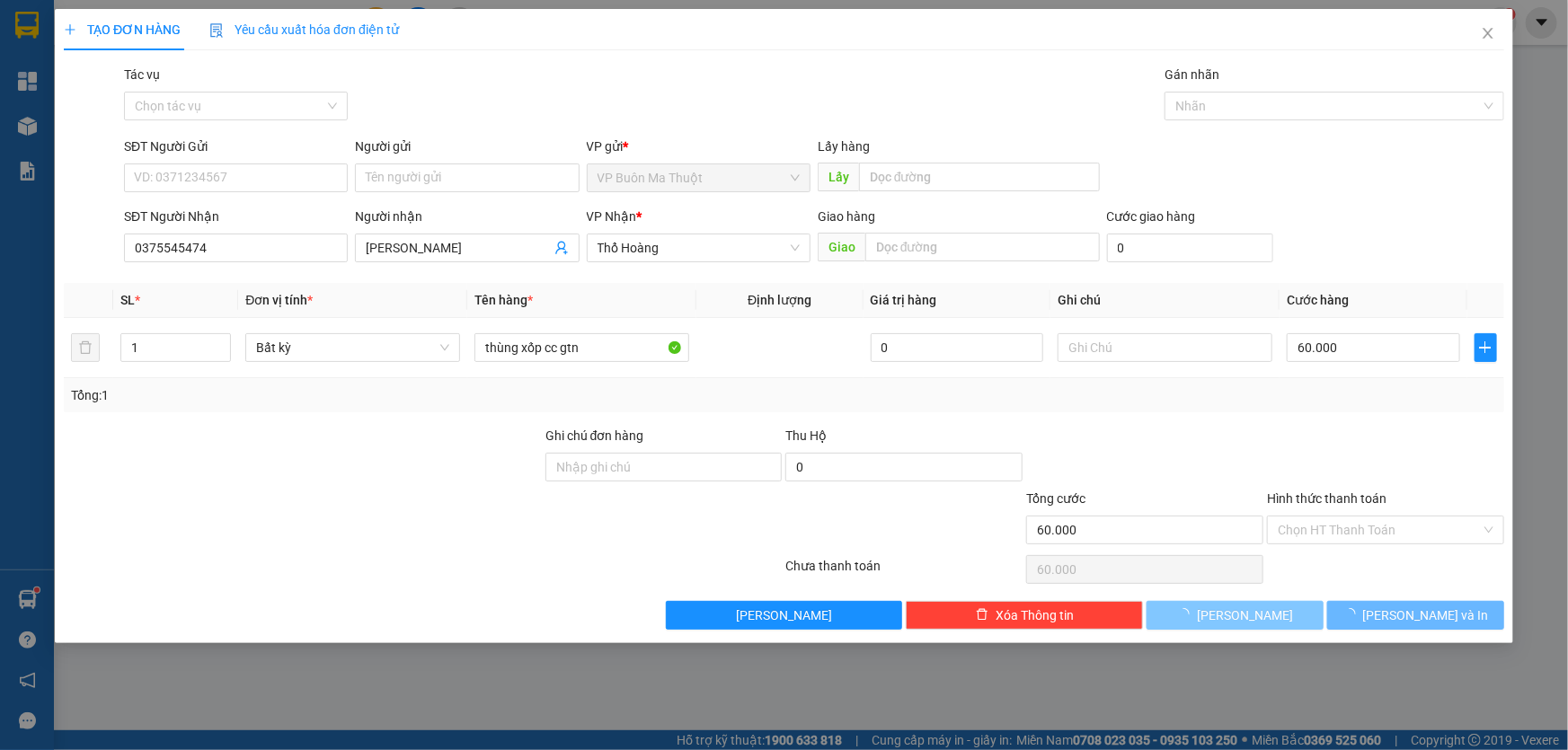
type input "0"
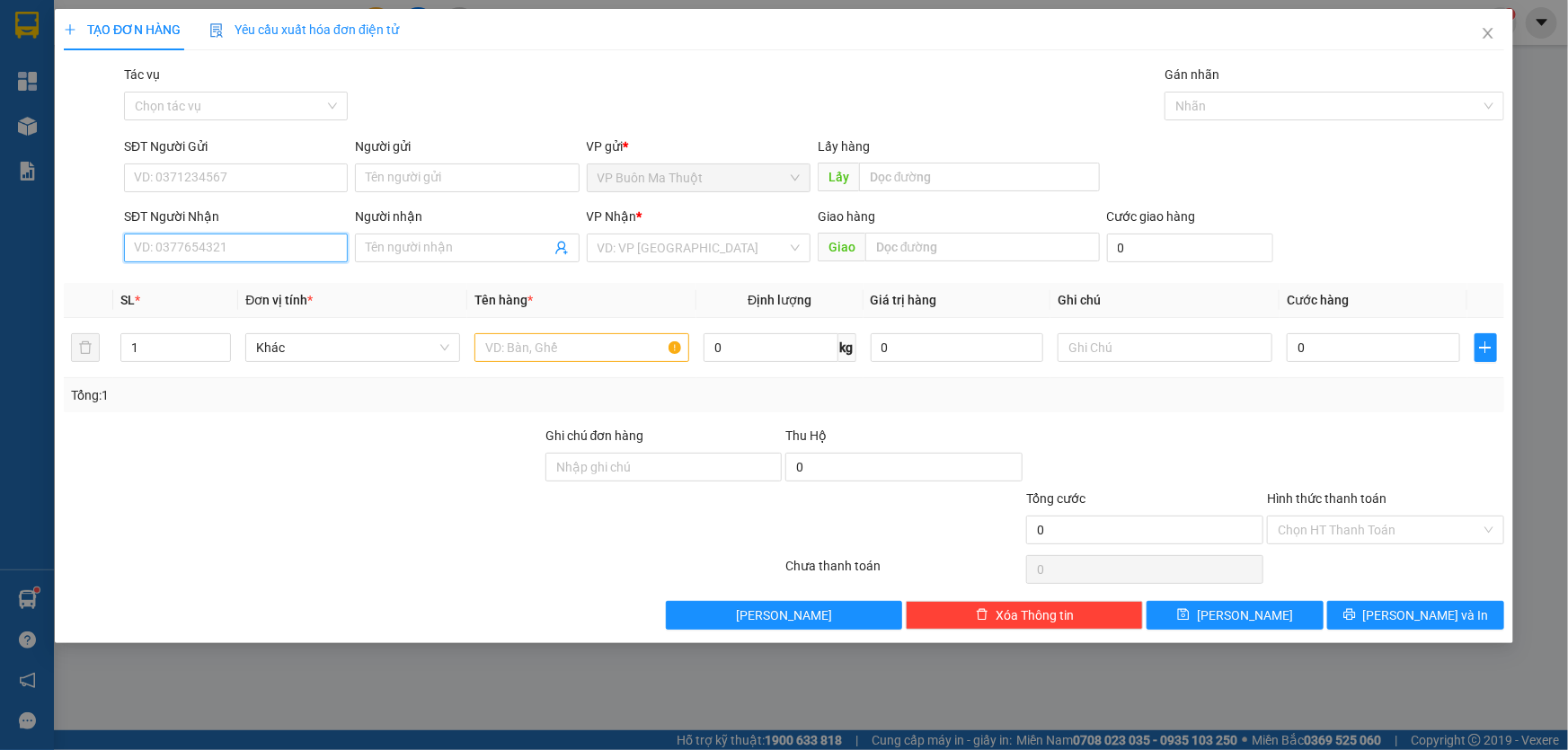
drag, startPoint x: 261, startPoint y: 256, endPoint x: 1567, endPoint y: 723, distance: 1387.0
click at [262, 256] on input "SĐT Người Nhận" at bounding box center [235, 248] width 224 height 29
type input "0973333433"
click at [603, 231] on div "VP Nhận *" at bounding box center [698, 219] width 224 height 27
click at [632, 262] on input "search" at bounding box center [692, 247] width 189 height 27
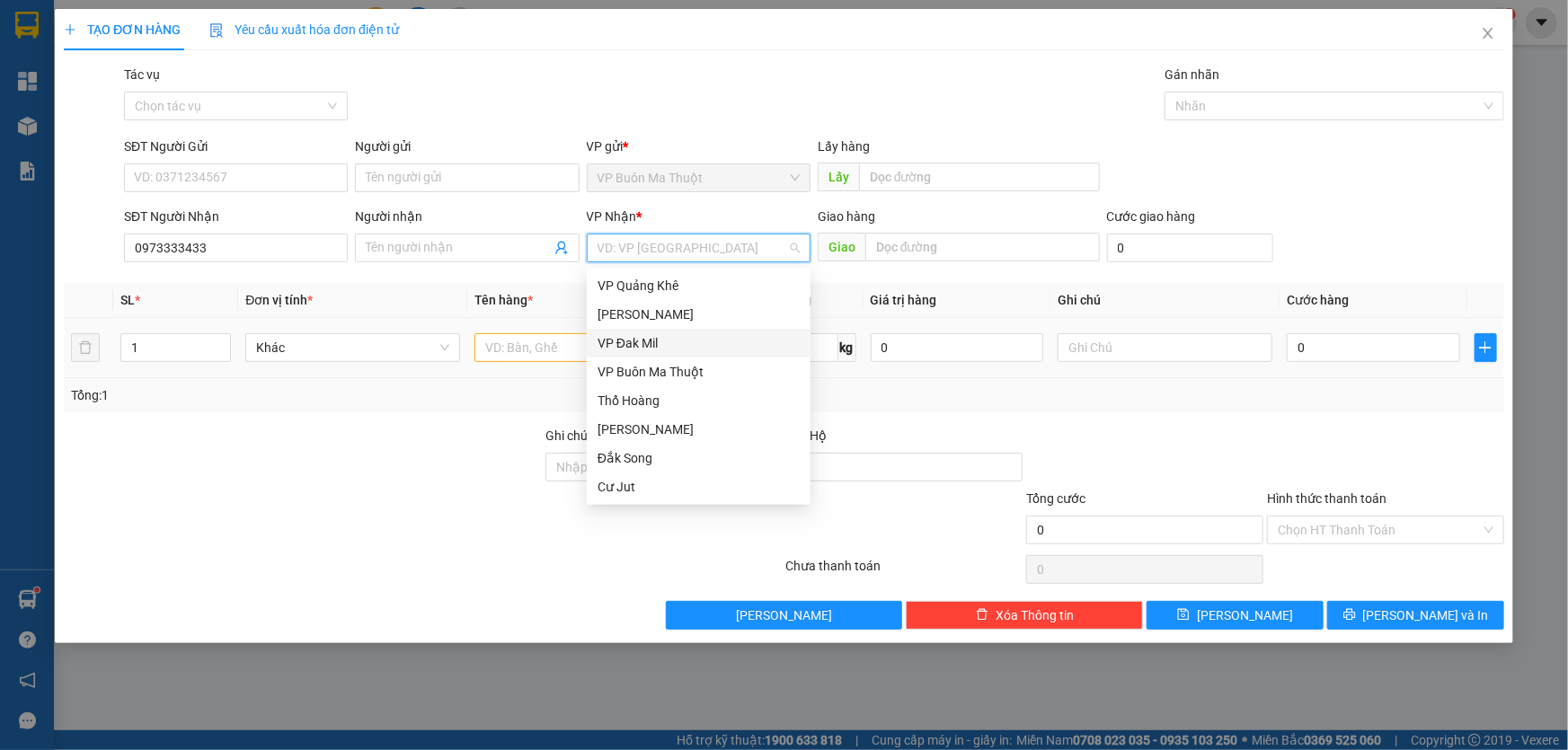
click at [639, 346] on div "VP Đak Mil" at bounding box center [698, 344] width 202 height 20
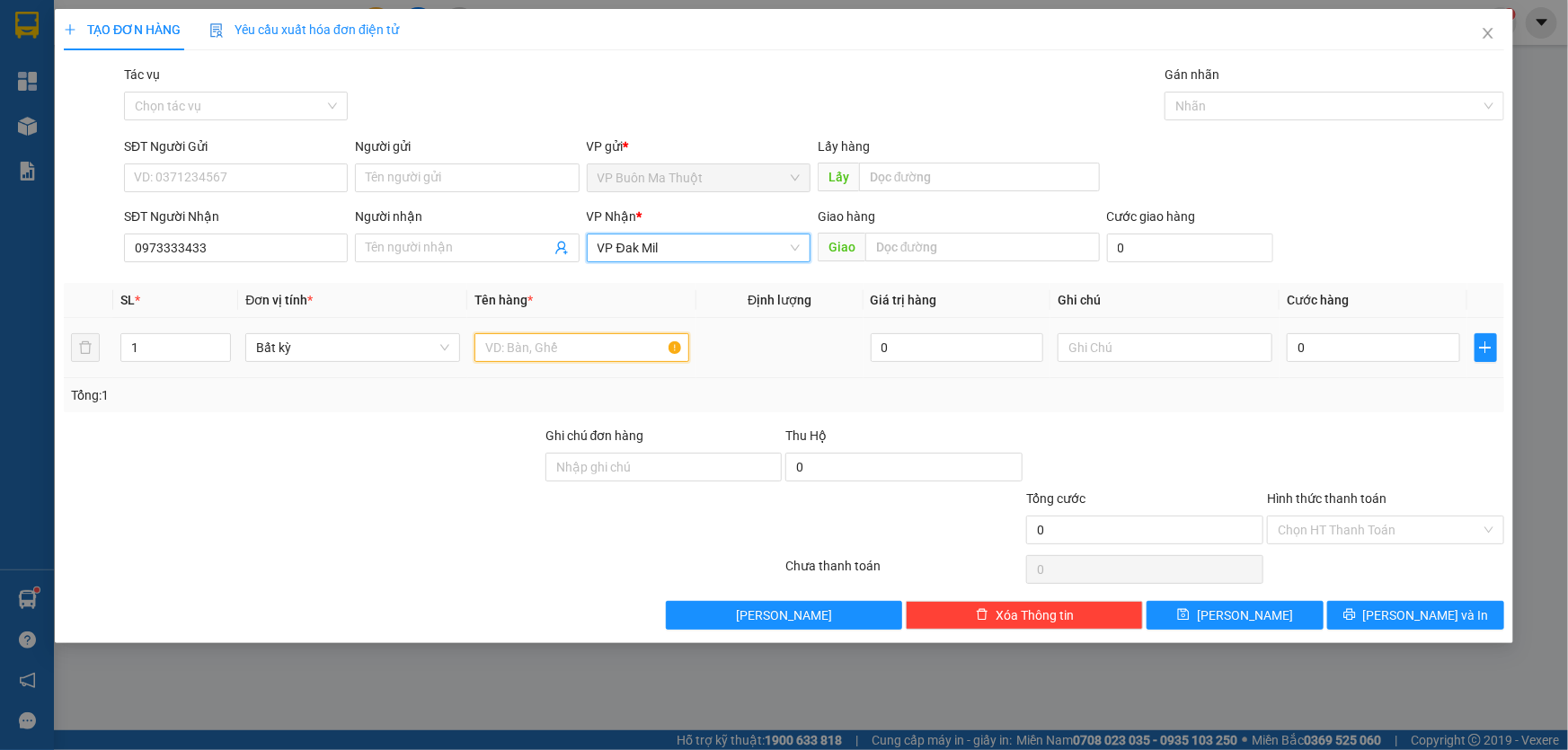
click at [574, 346] on input "text" at bounding box center [582, 348] width 215 height 29
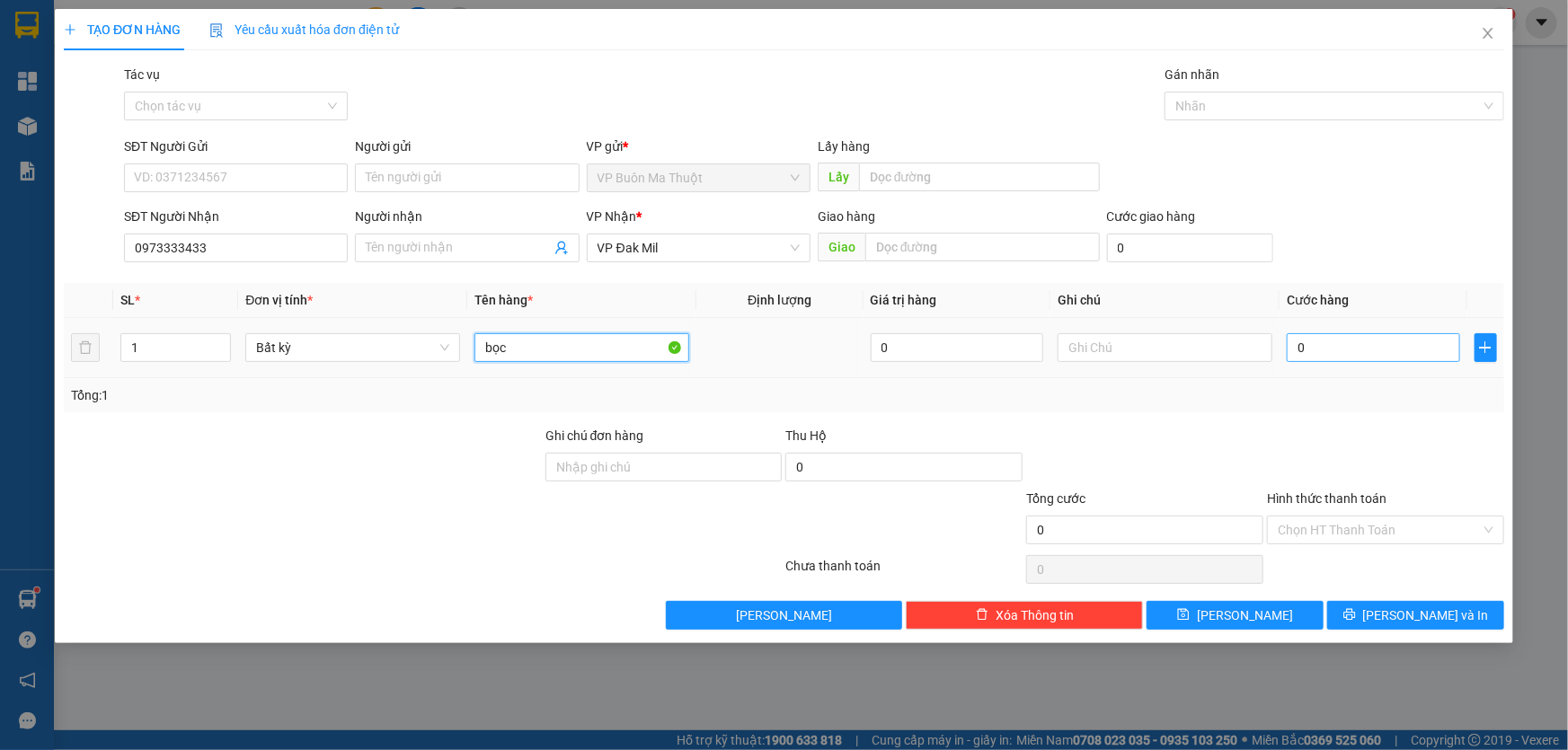
type input "bọc"
click at [1435, 351] on input "0" at bounding box center [1374, 348] width 173 height 29
type input "3"
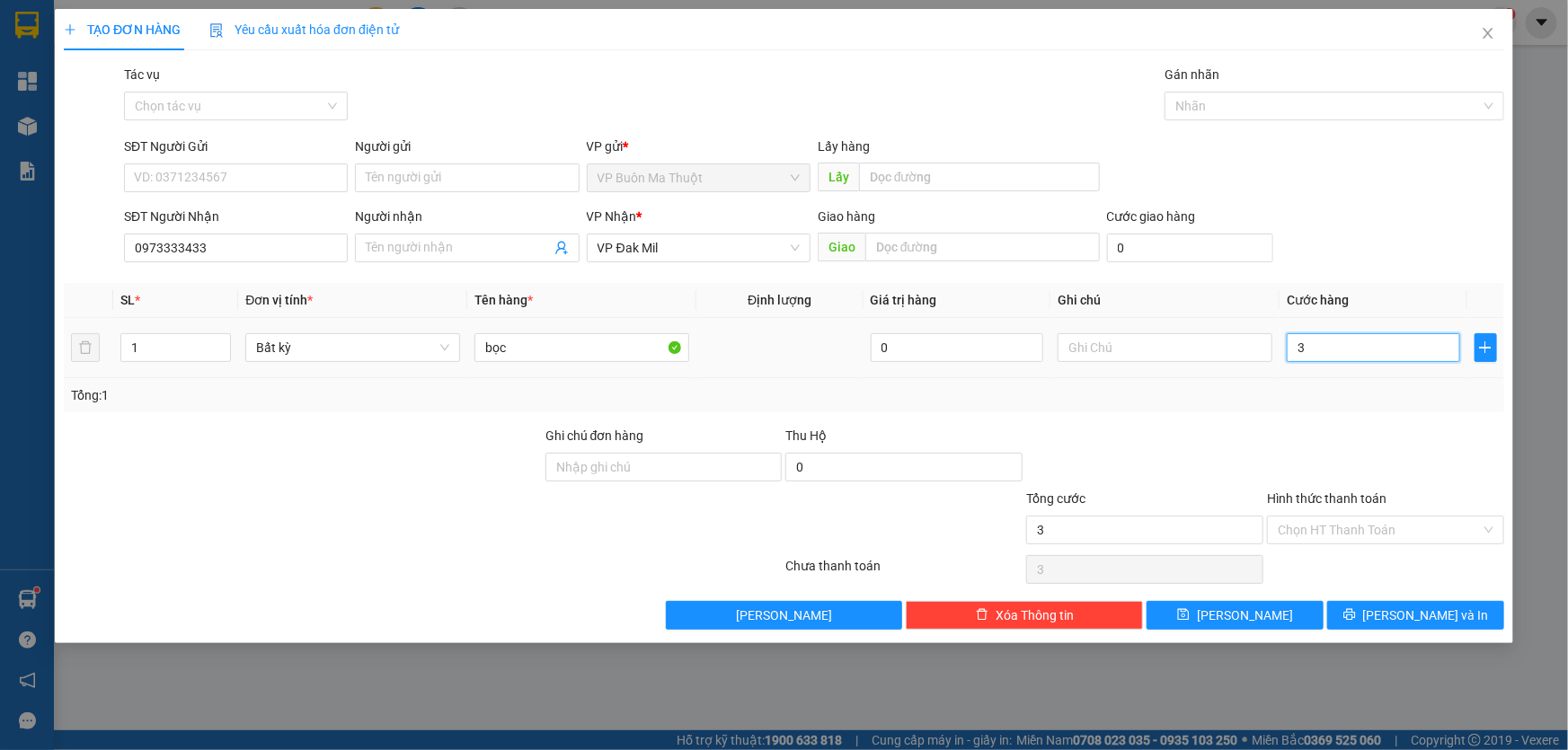
type input "30"
type input "300"
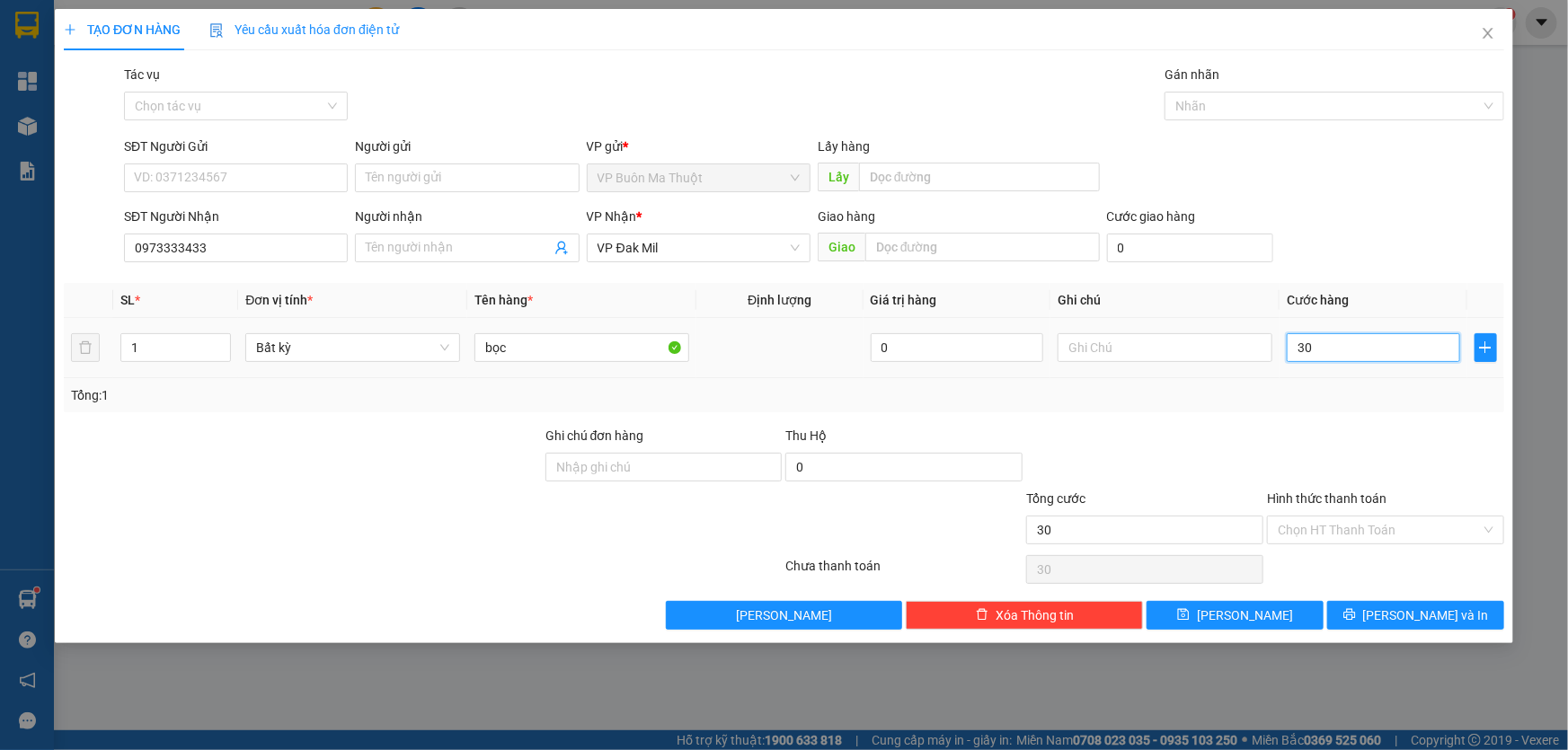
type input "300"
type input "3.000"
type input "30.000"
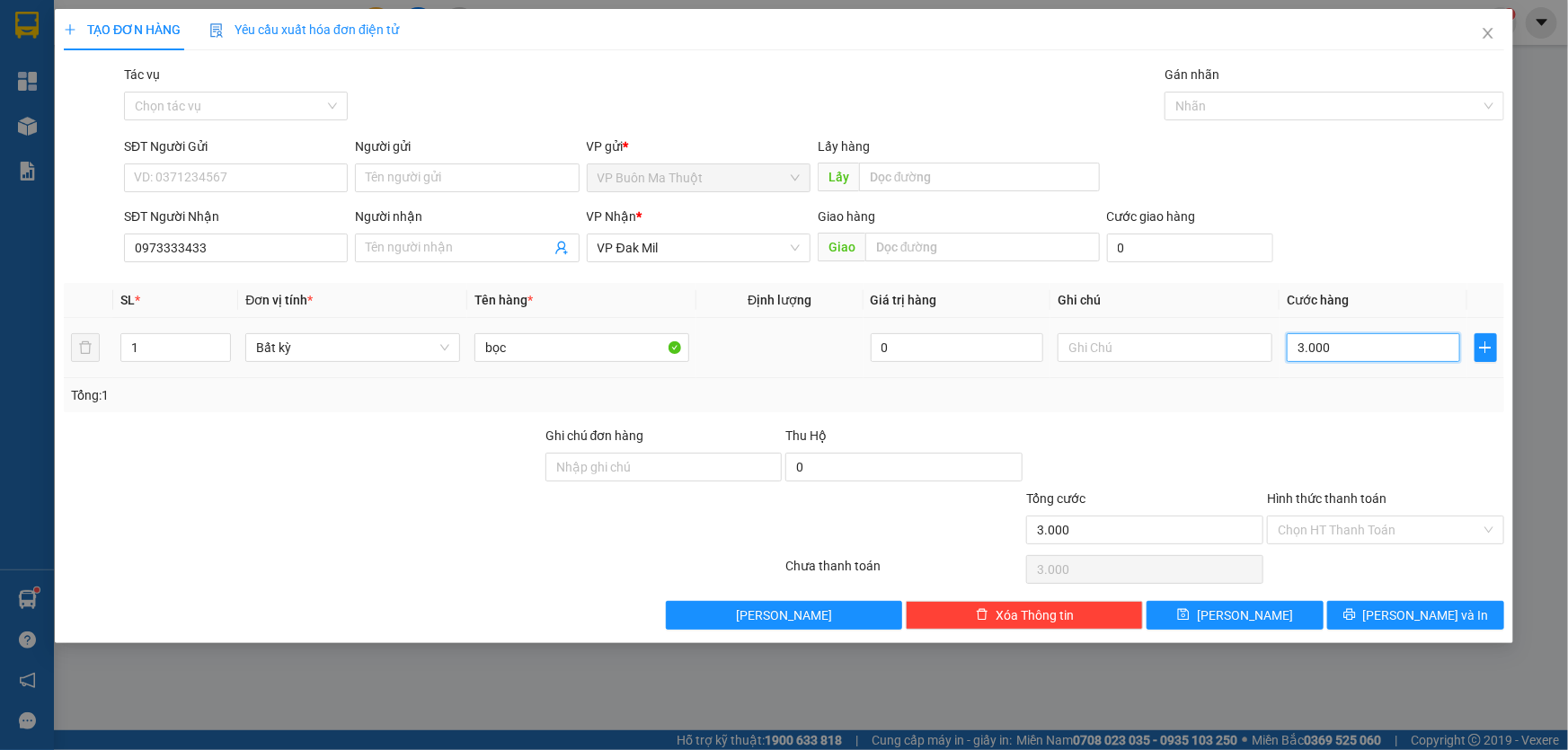
type input "30.000"
click at [1267, 617] on button "[PERSON_NAME]" at bounding box center [1235, 616] width 177 height 29
type input "0"
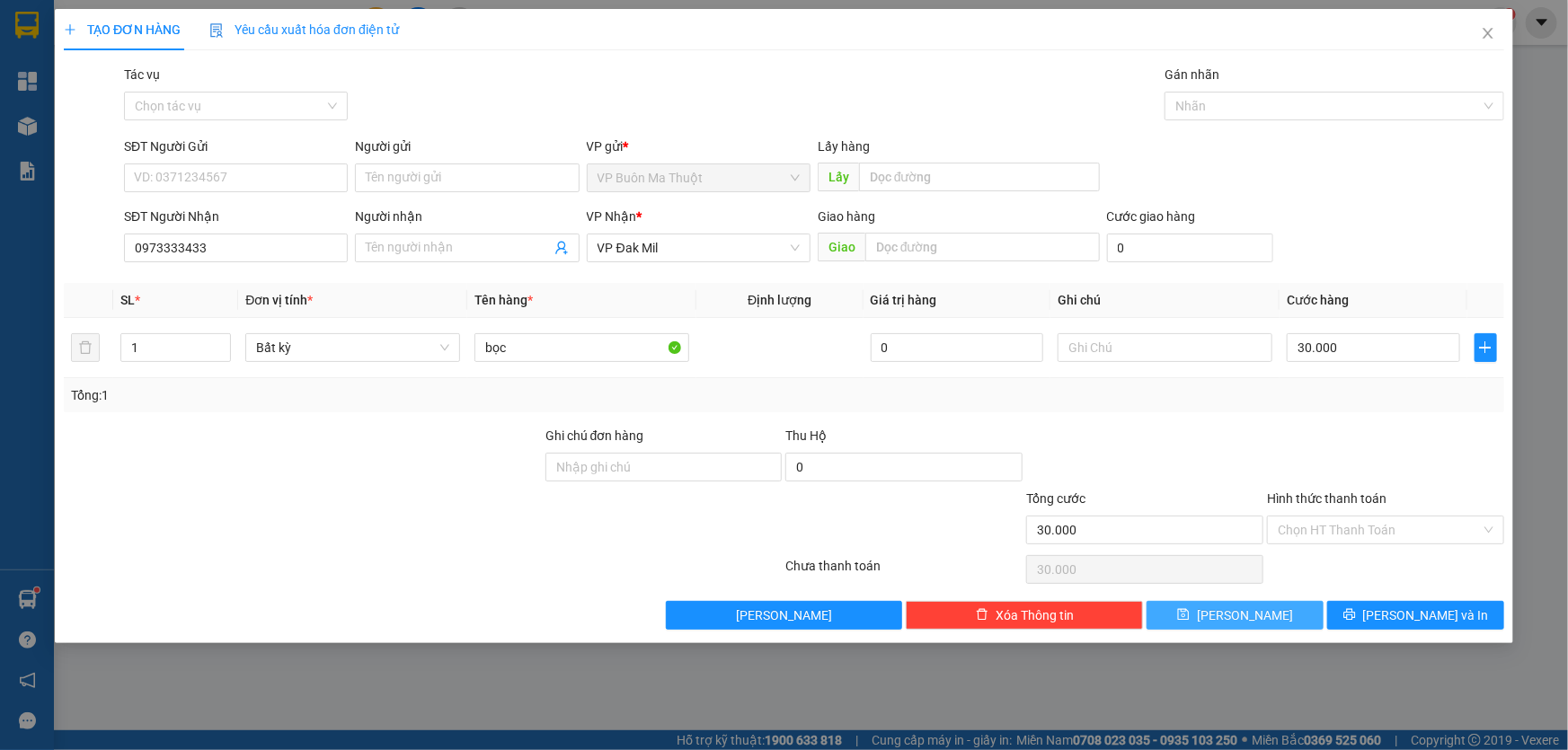
type input "0"
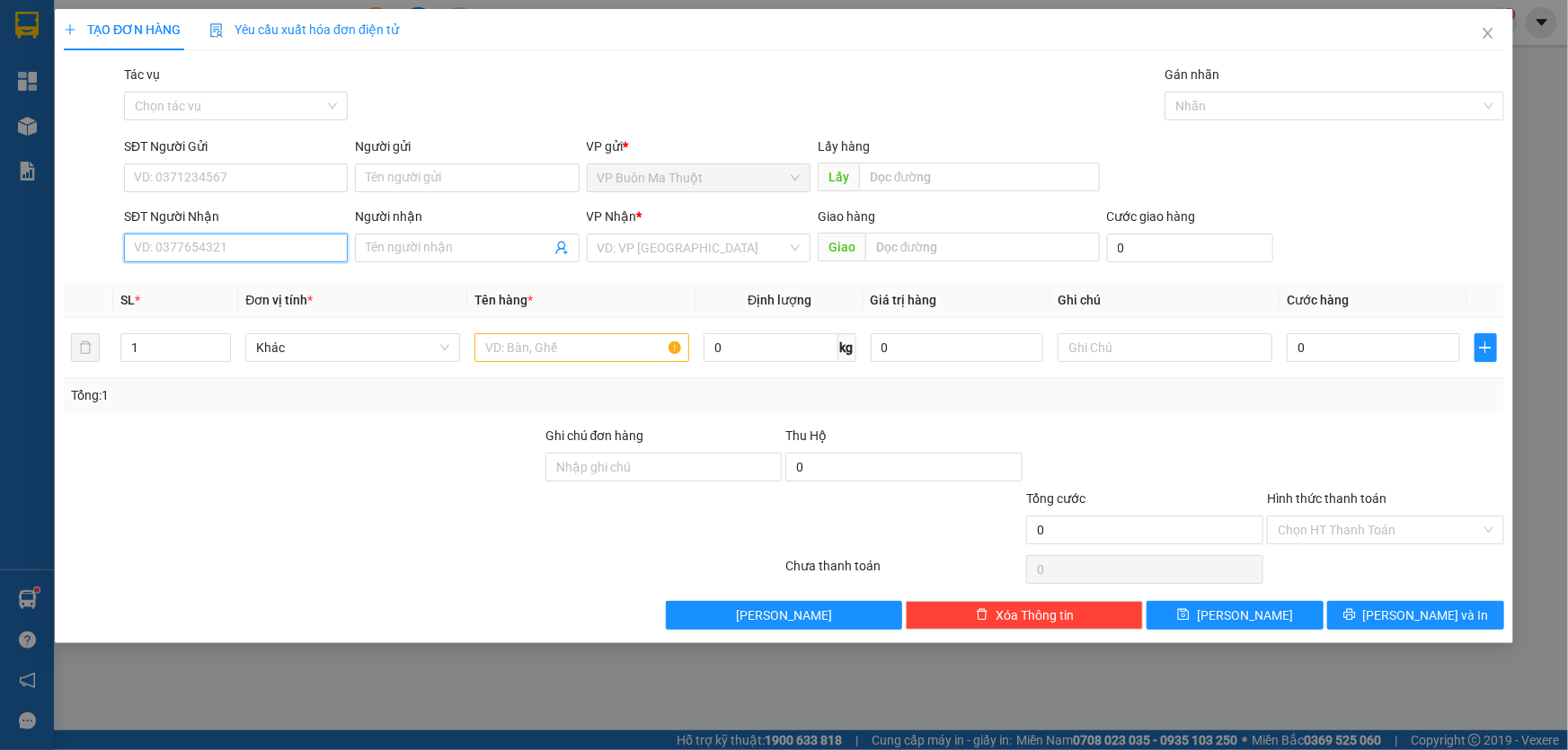
click at [267, 242] on input "SĐT Người Nhận" at bounding box center [235, 248] width 224 height 29
type input "0773465999"
click at [632, 254] on input "search" at bounding box center [692, 247] width 189 height 27
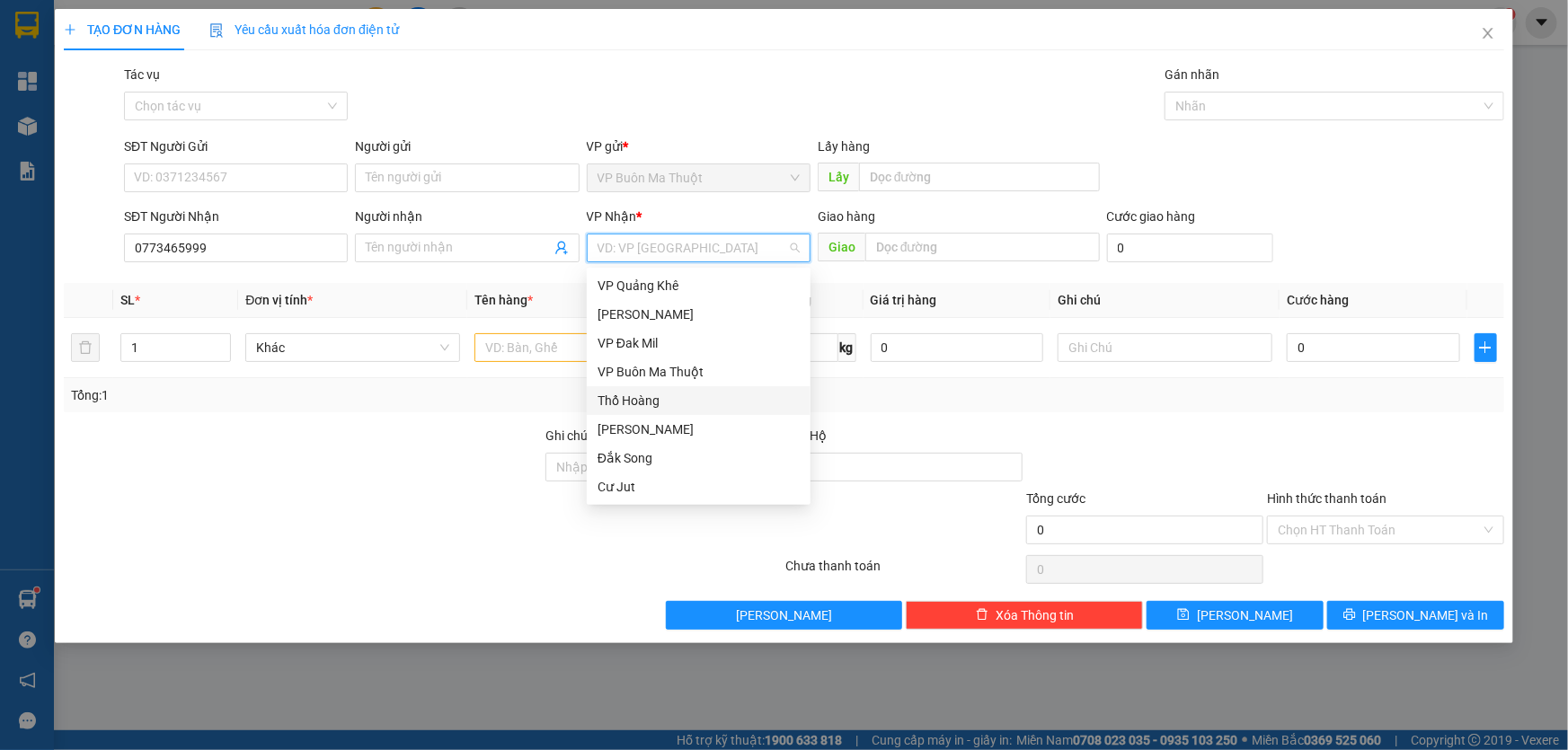
drag, startPoint x: 634, startPoint y: 401, endPoint x: 569, endPoint y: 373, distance: 70.8
click at [633, 399] on div "Thổ Hoàng" at bounding box center [698, 400] width 202 height 20
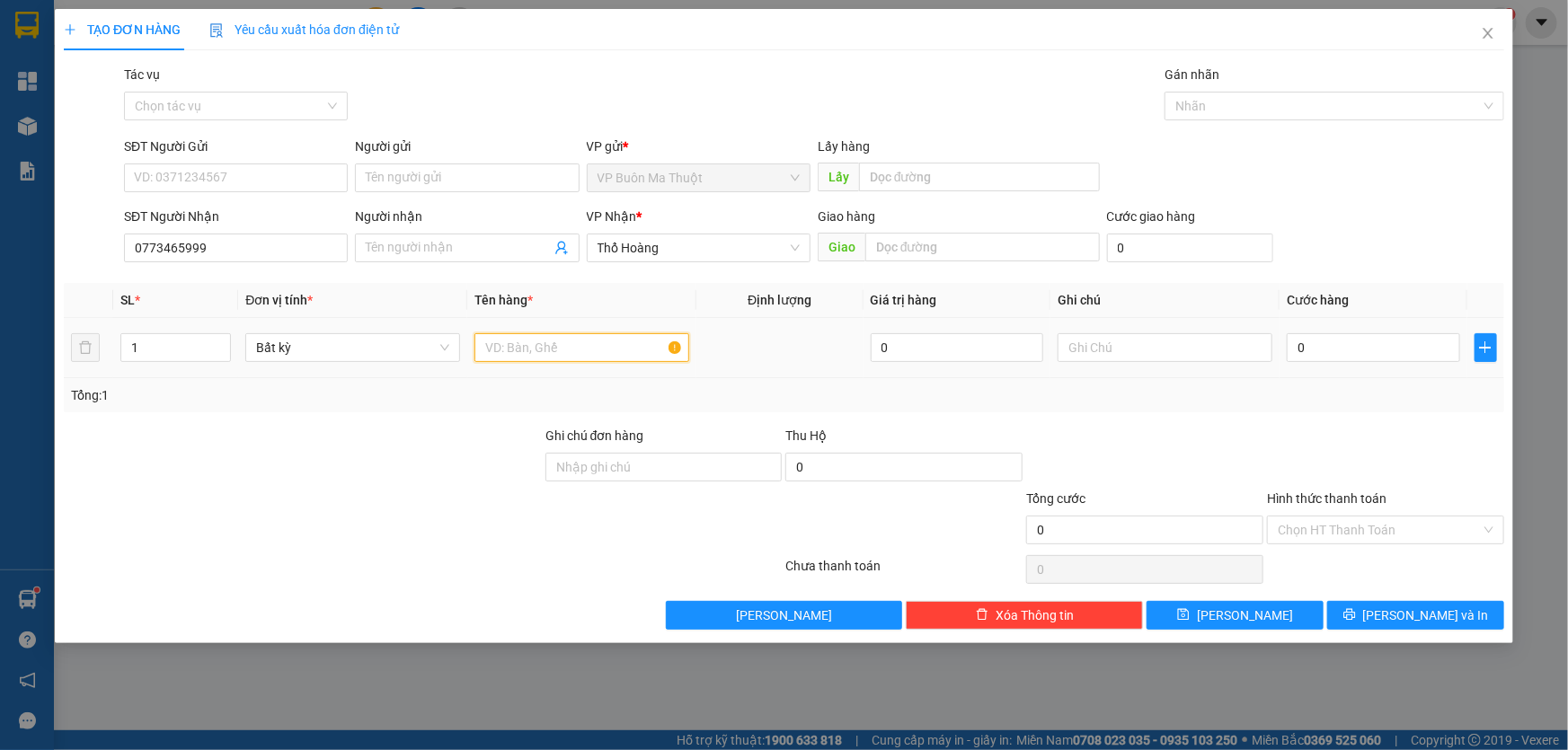
click at [544, 356] on input "text" at bounding box center [582, 348] width 215 height 29
type input "biển số crgtn"
click at [1382, 361] on input "0" at bounding box center [1374, 348] width 173 height 29
type input "6"
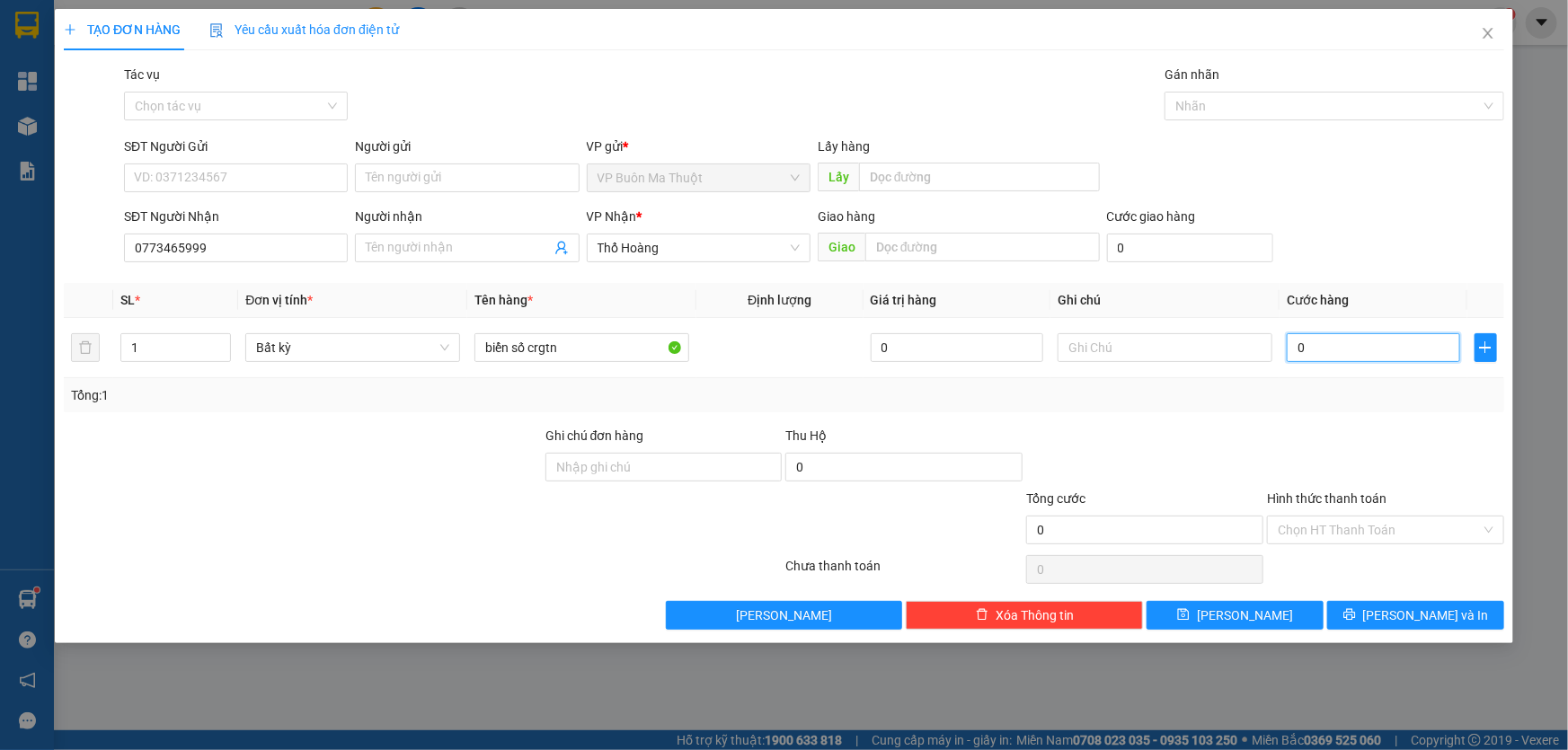
type input "6"
type input "60"
type input "600"
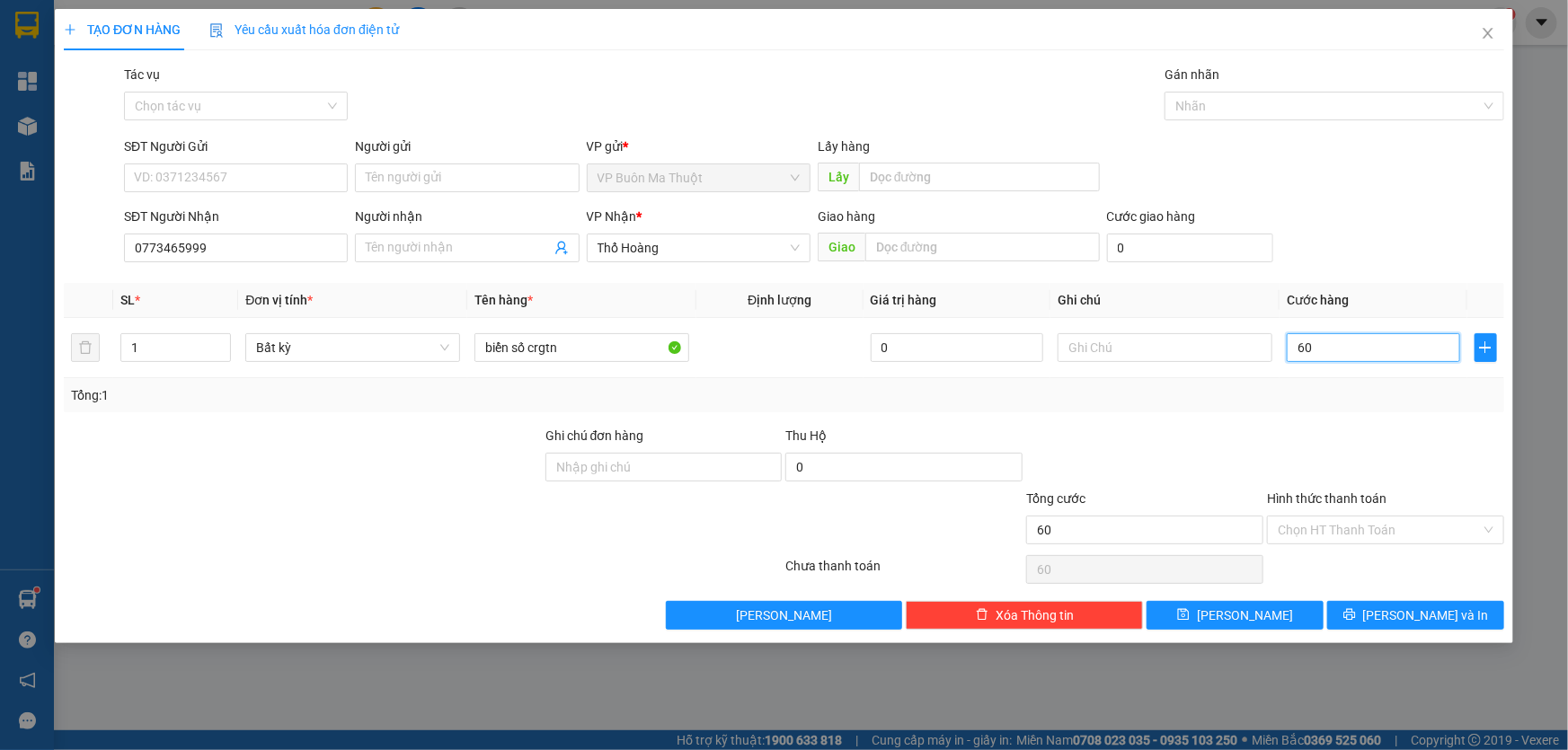
type input "600"
type input "6.000"
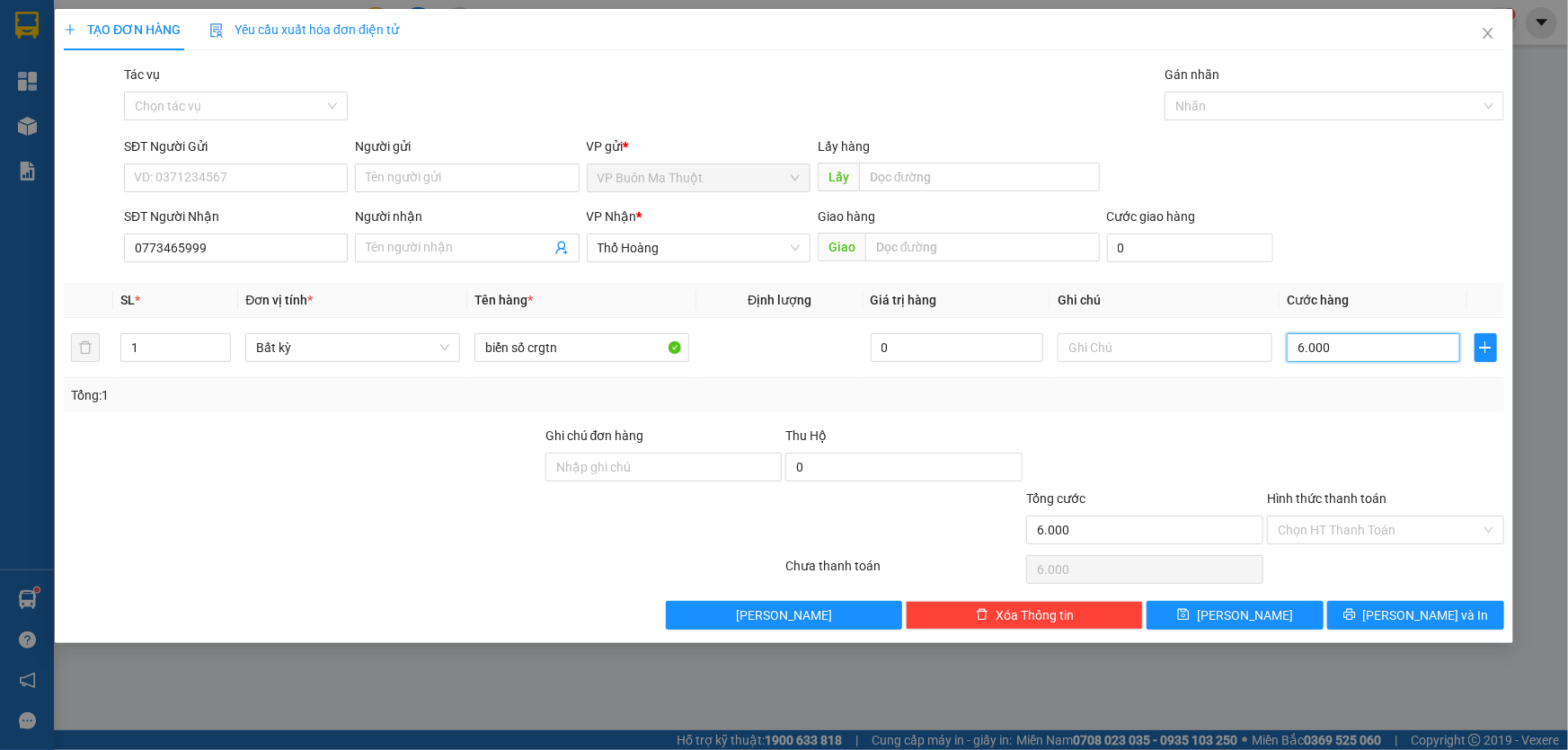
type input "60.000"
click at [611, 348] on input "biển số crgtn" at bounding box center [582, 348] width 215 height 29
type input "biển số crgtn ckcty"
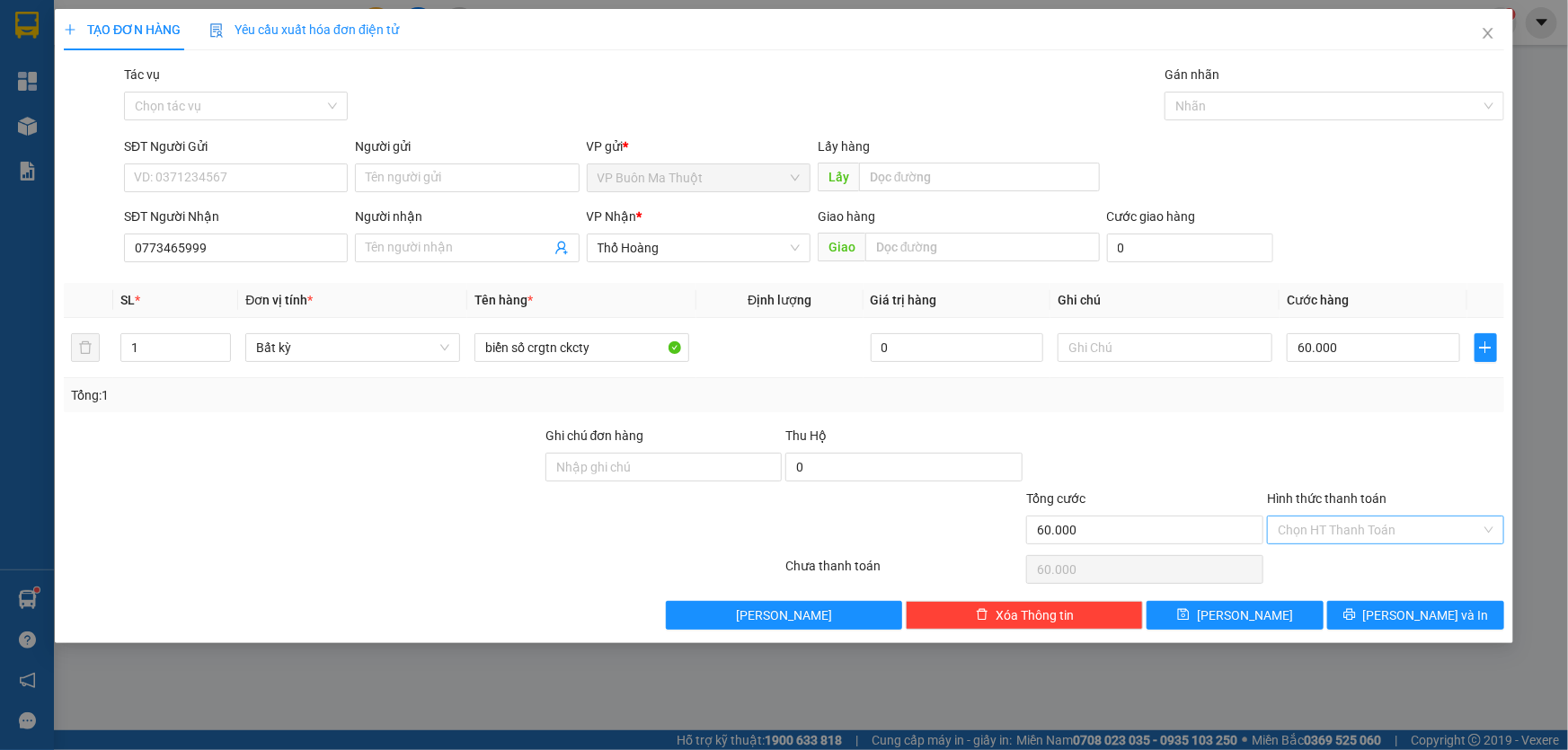
click at [1328, 543] on input "Hình thức thanh toán" at bounding box center [1380, 530] width 203 height 27
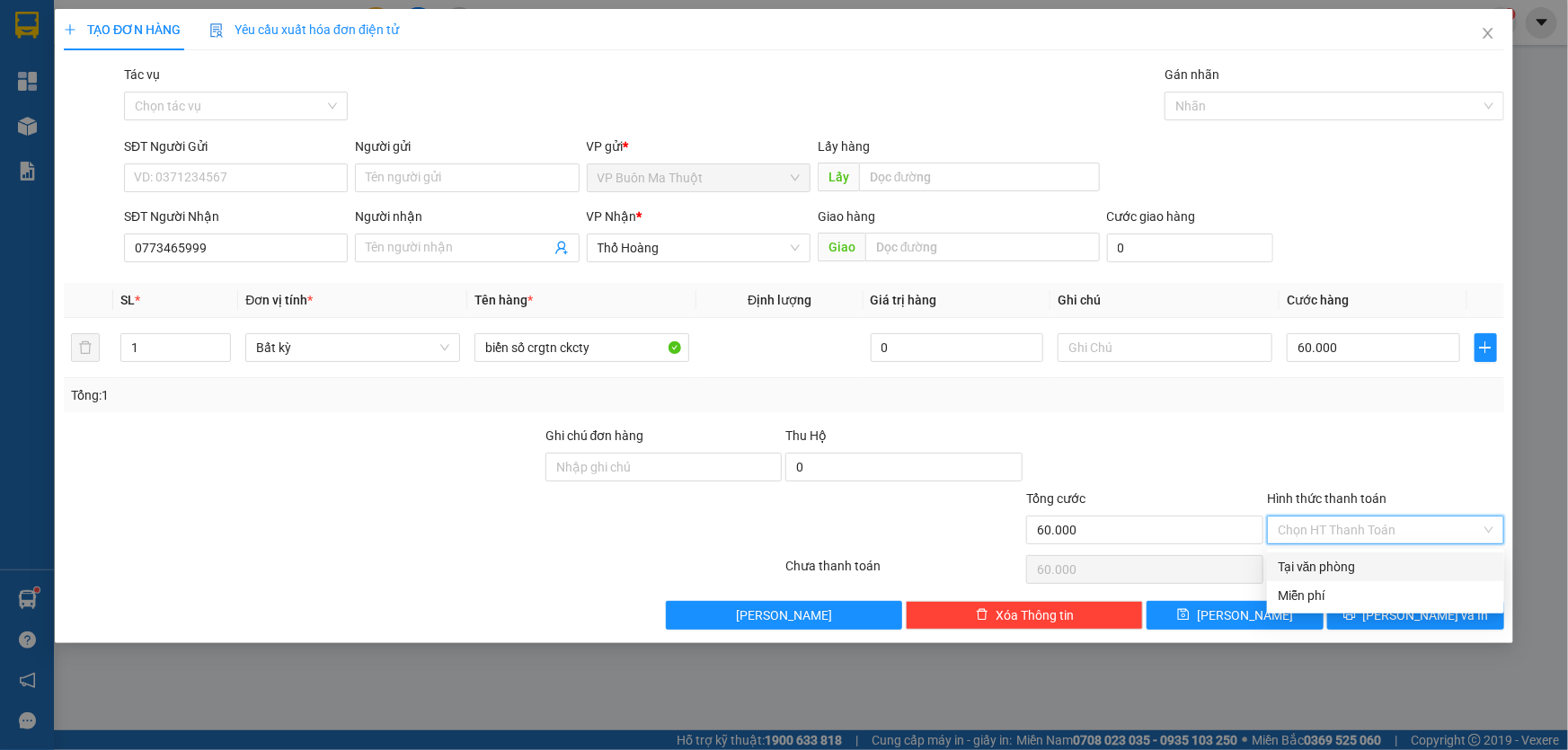
click at [1330, 577] on div "Tại văn phòng" at bounding box center [1386, 567] width 237 height 29
type input "0"
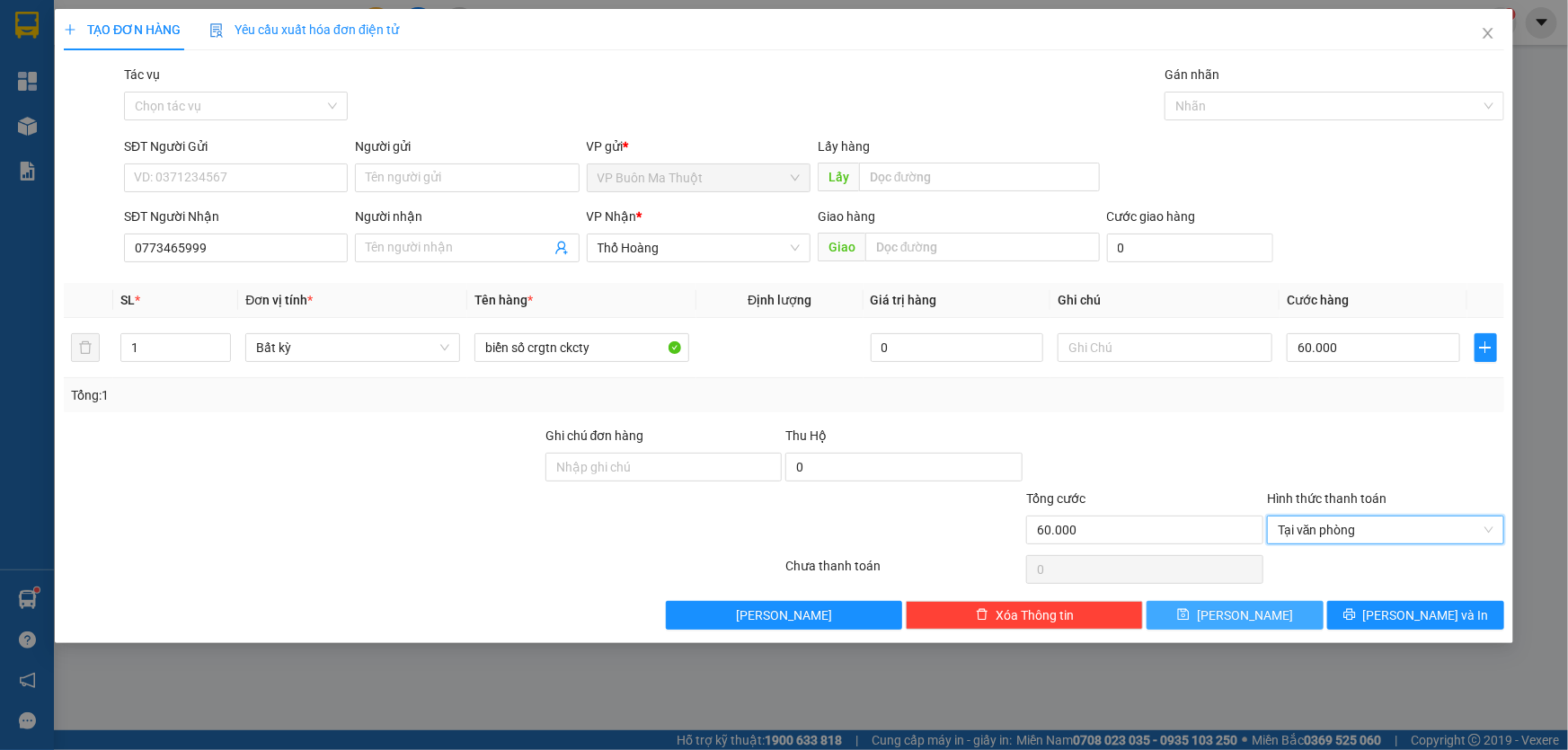
click at [1272, 620] on button "[PERSON_NAME]" at bounding box center [1235, 616] width 177 height 29
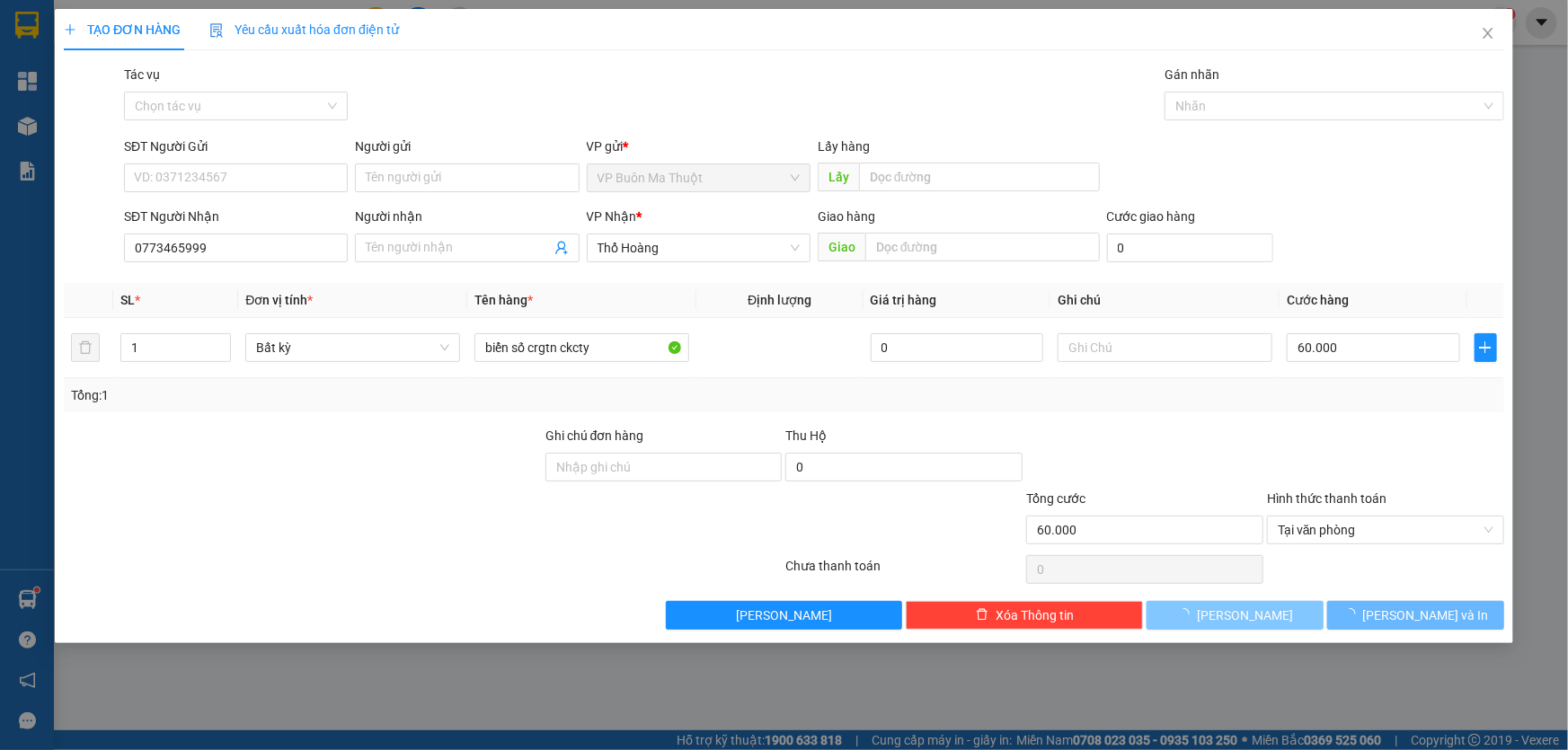
type input "0"
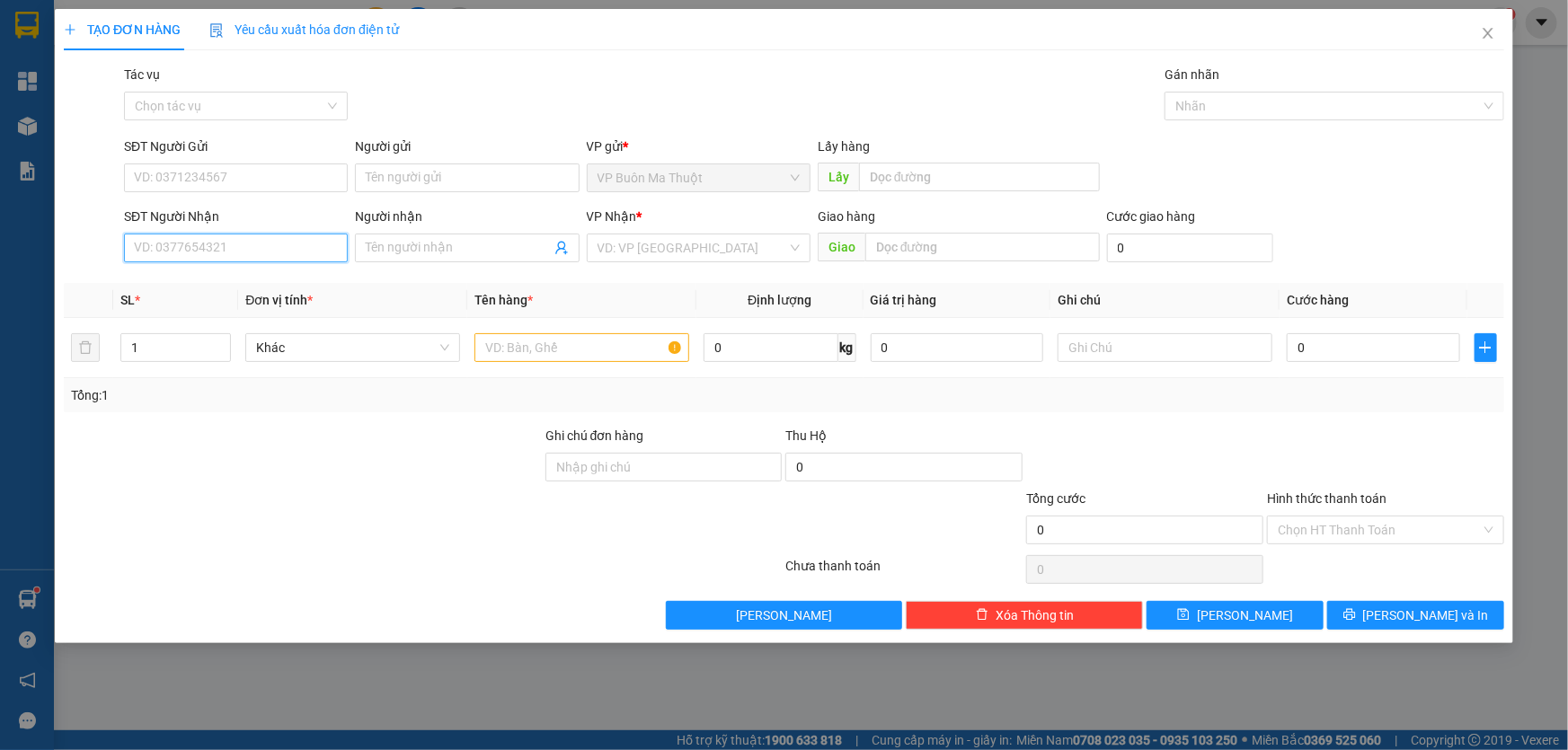
click at [289, 253] on input "SĐT Người Nhận" at bounding box center [235, 248] width 224 height 29
type input "09"
click at [1490, 30] on icon "close" at bounding box center [1488, 33] width 14 height 14
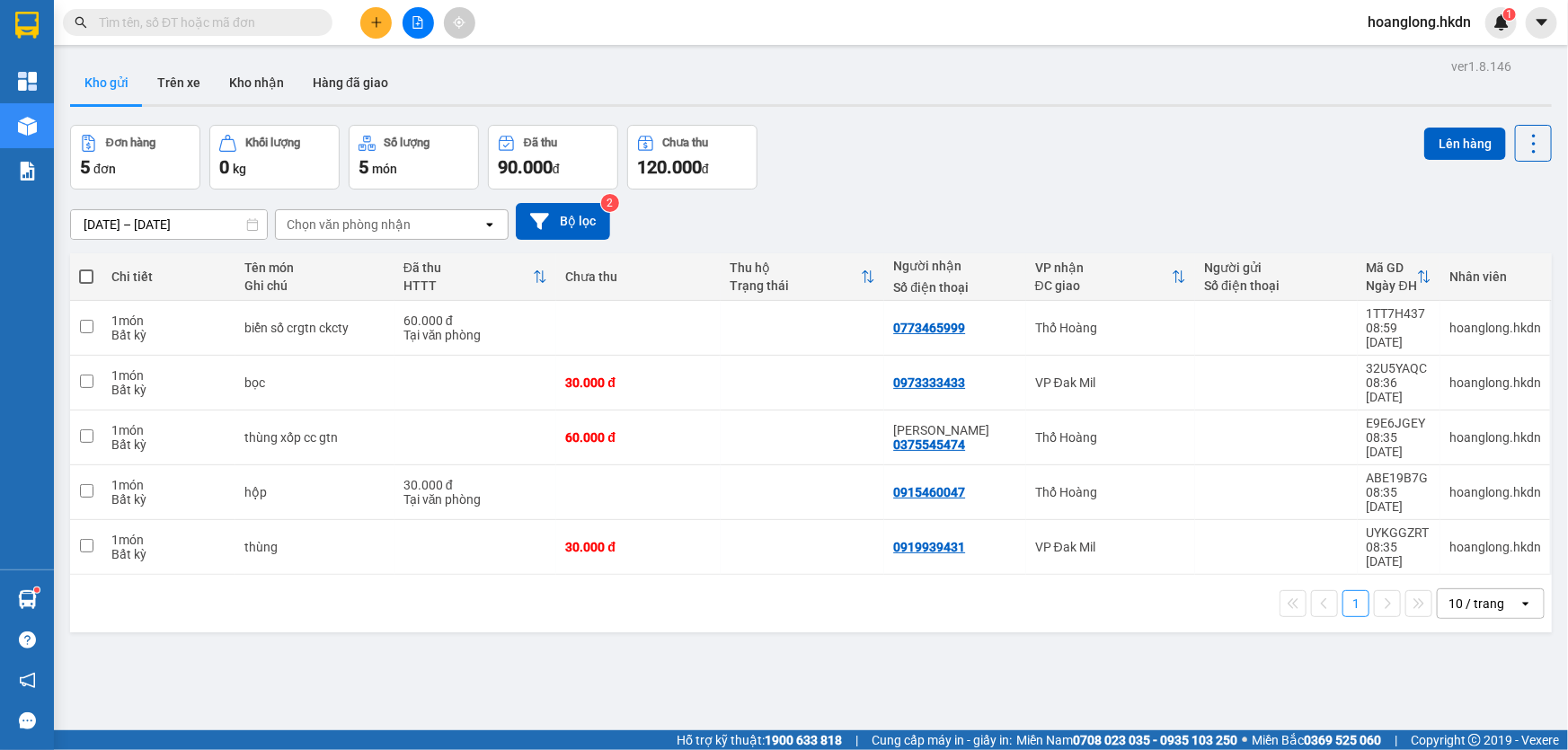
click at [90, 284] on span at bounding box center [86, 277] width 14 height 14
click at [87, 268] on input "checkbox" at bounding box center [87, 268] width 0 height 0
checkbox input "true"
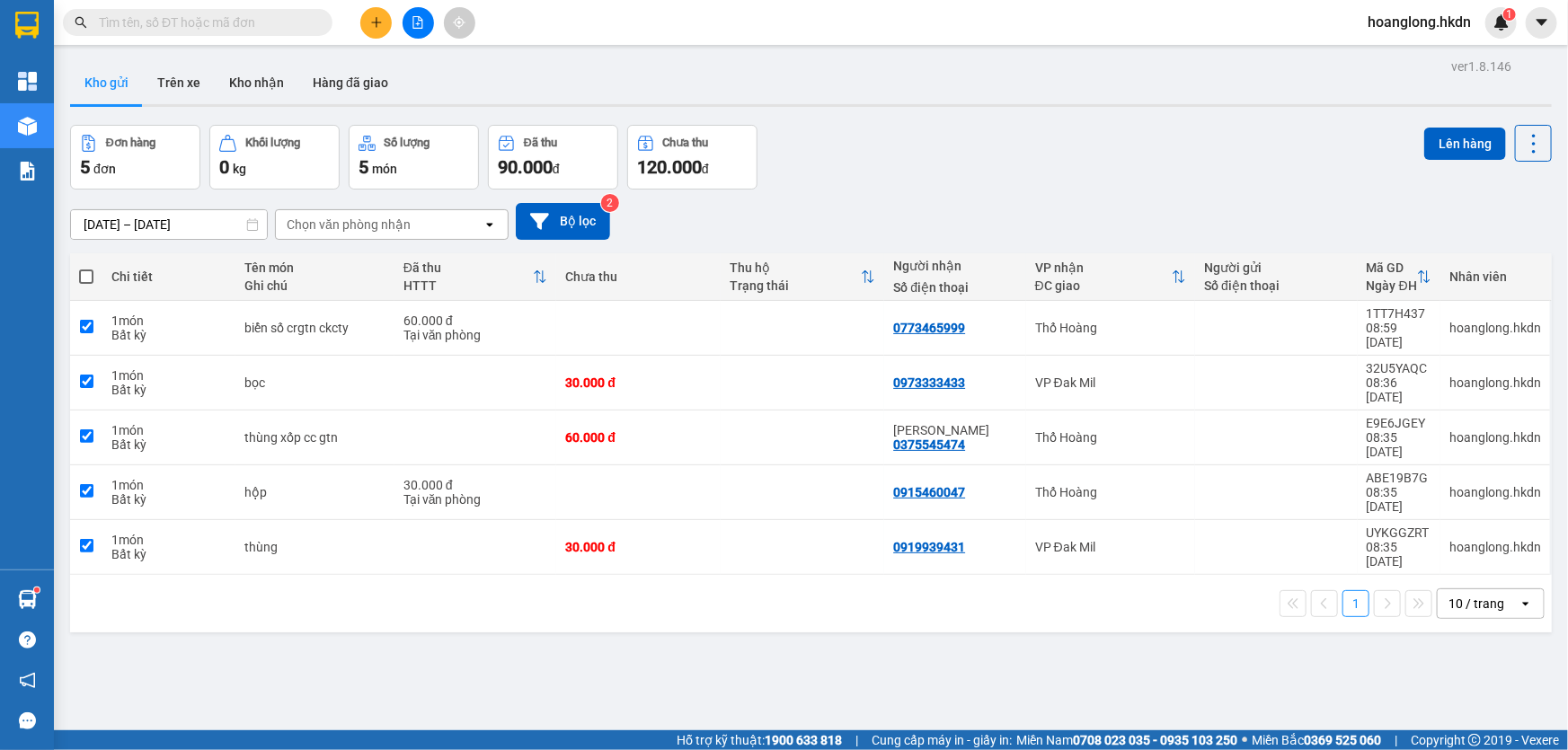
checkbox input "true"
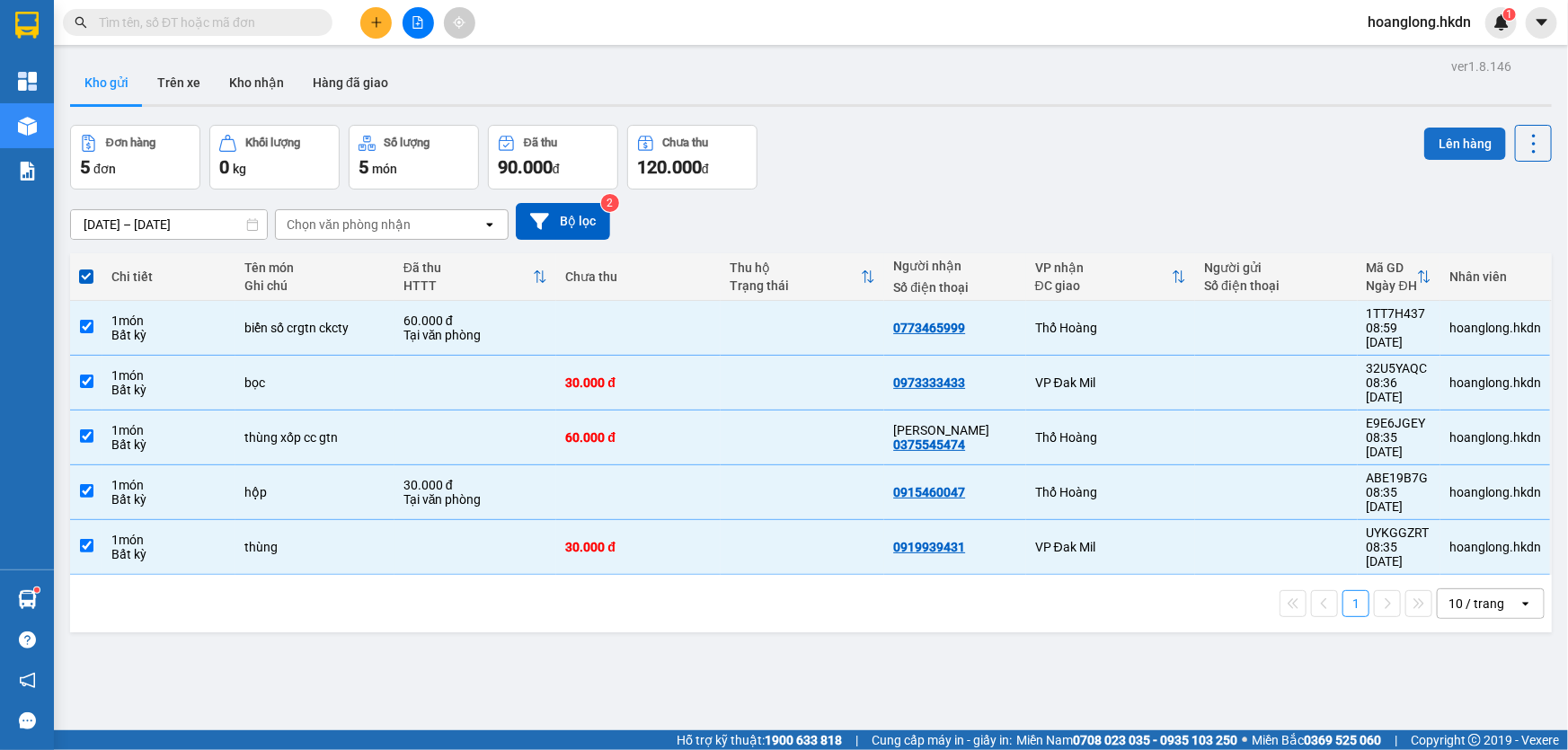
click at [1433, 147] on button "Lên hàng" at bounding box center [1465, 143] width 82 height 32
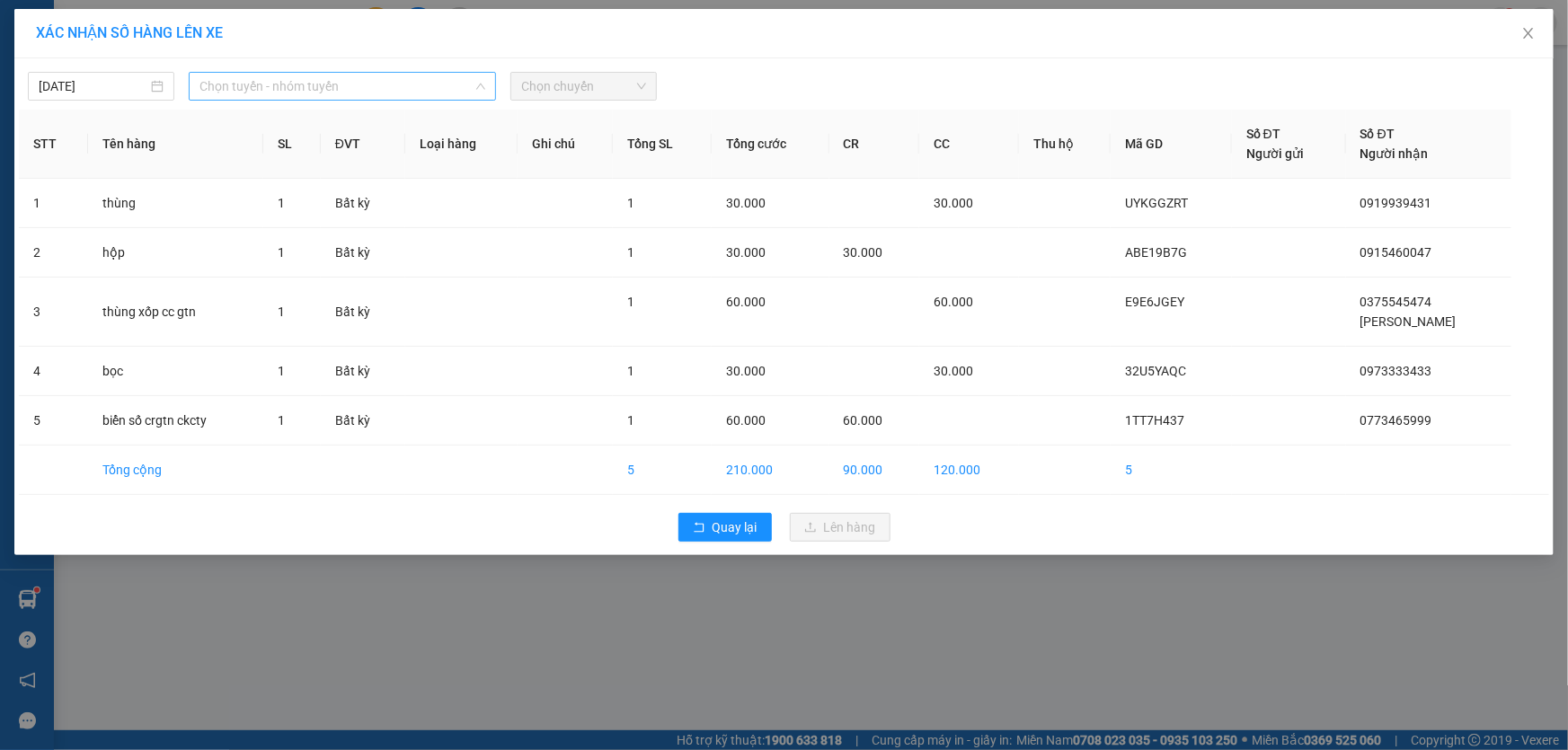
click at [280, 82] on span "Chọn tuyến - nhóm tuyến" at bounding box center [342, 86] width 286 height 27
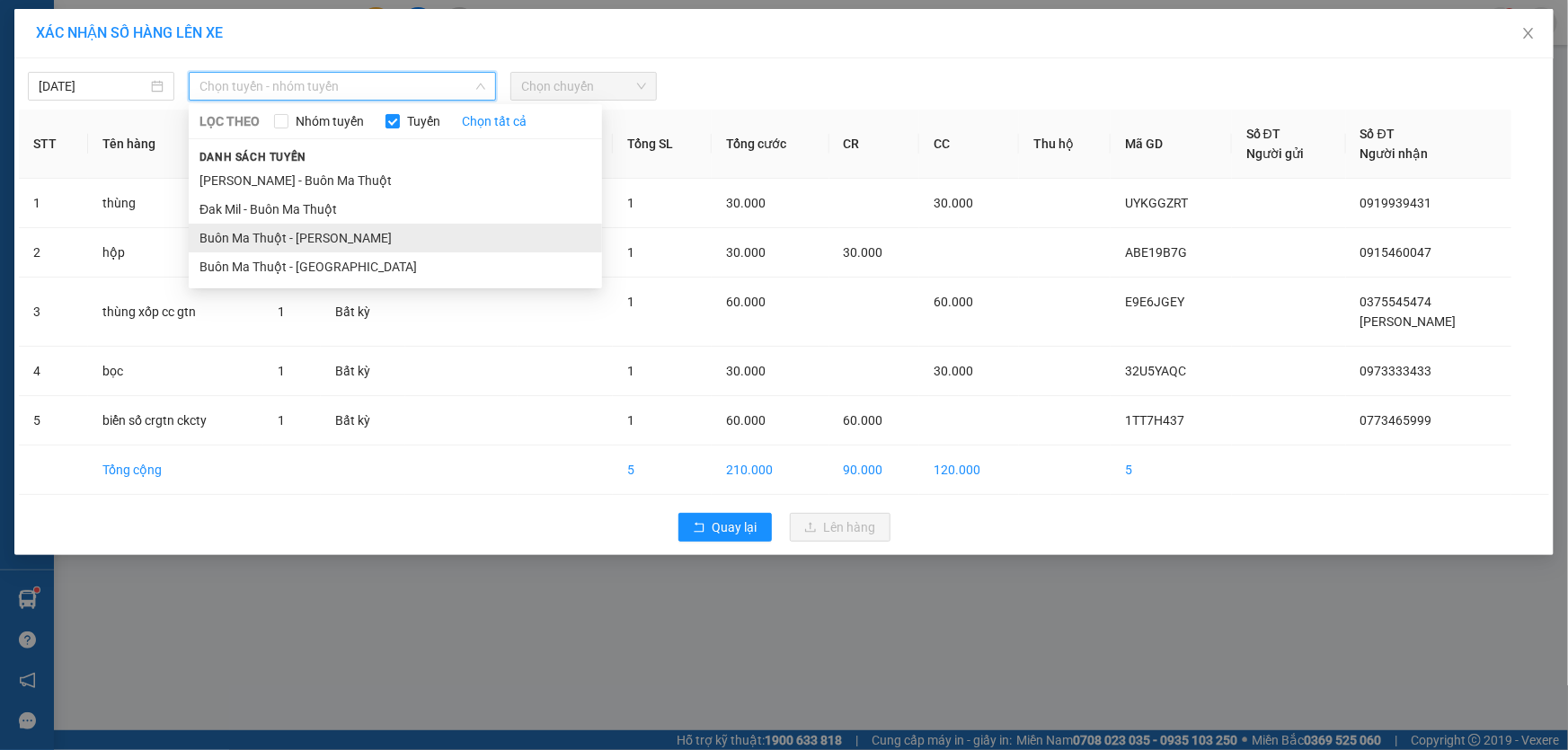
drag, startPoint x: 291, startPoint y: 236, endPoint x: 570, endPoint y: 115, distance: 304.1
click at [292, 236] on li "Buôn Ma Thuột - [PERSON_NAME]" at bounding box center [394, 238] width 413 height 29
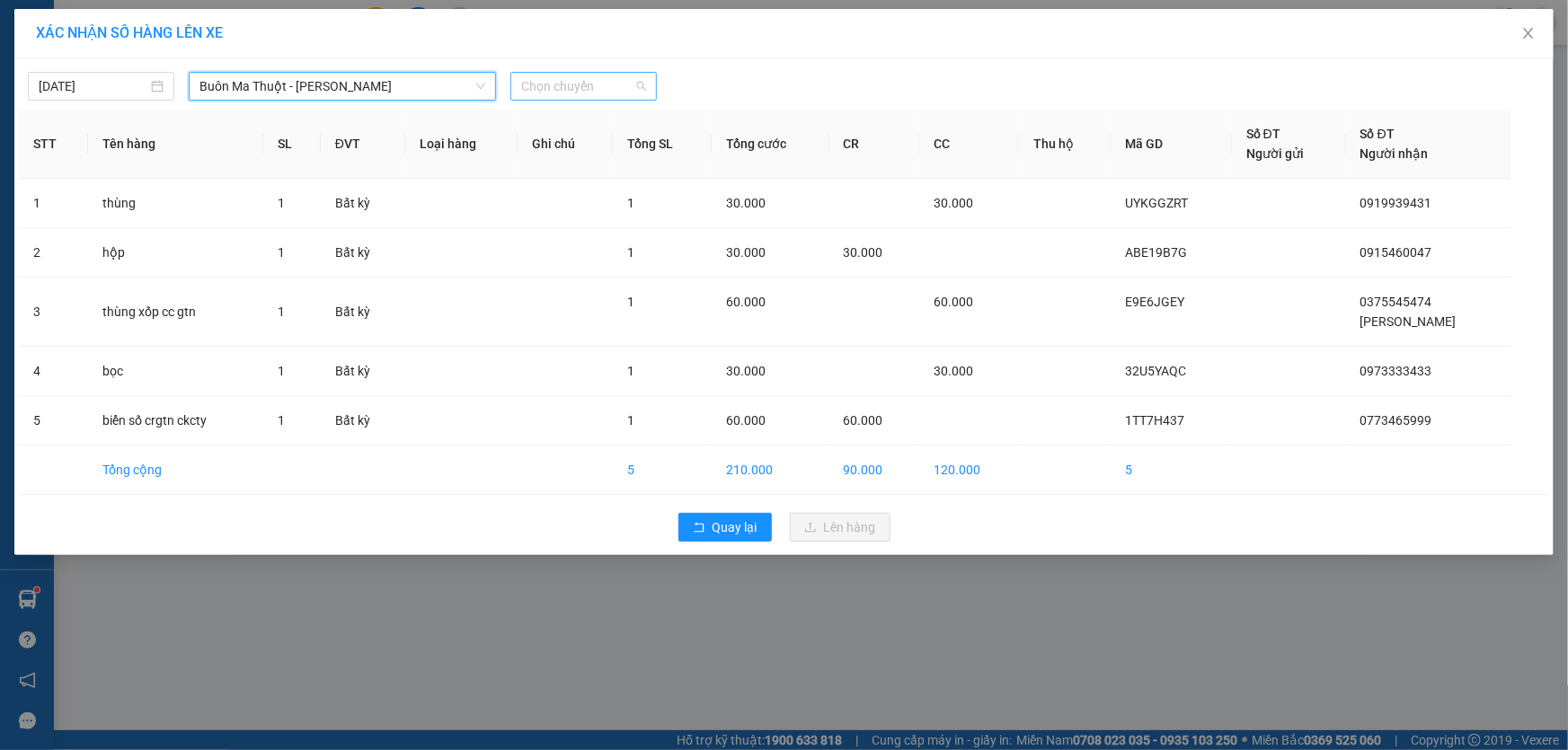
click at [636, 72] on div "Chọn chuyến" at bounding box center [583, 86] width 146 height 29
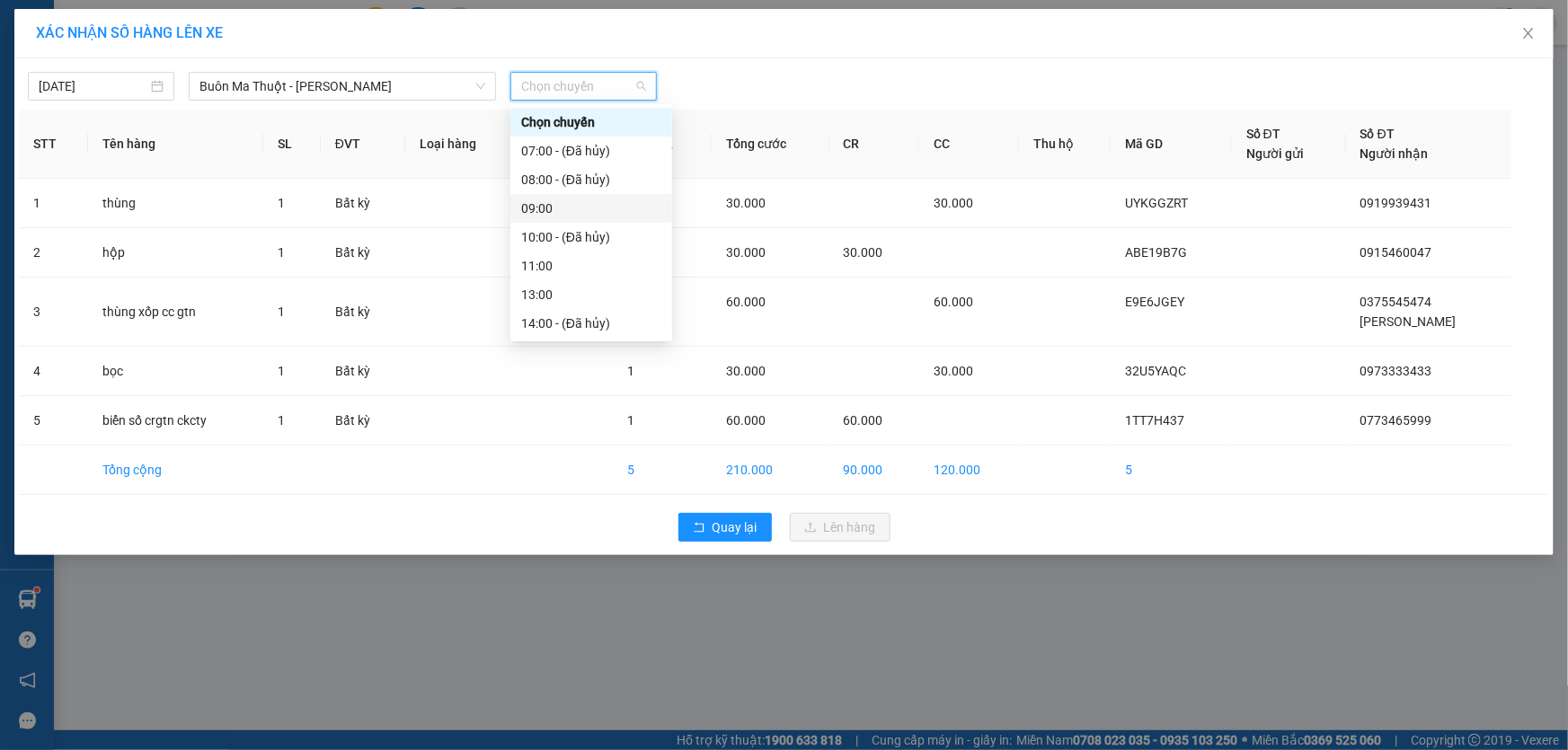
click at [575, 210] on div "09:00" at bounding box center [591, 208] width 140 height 20
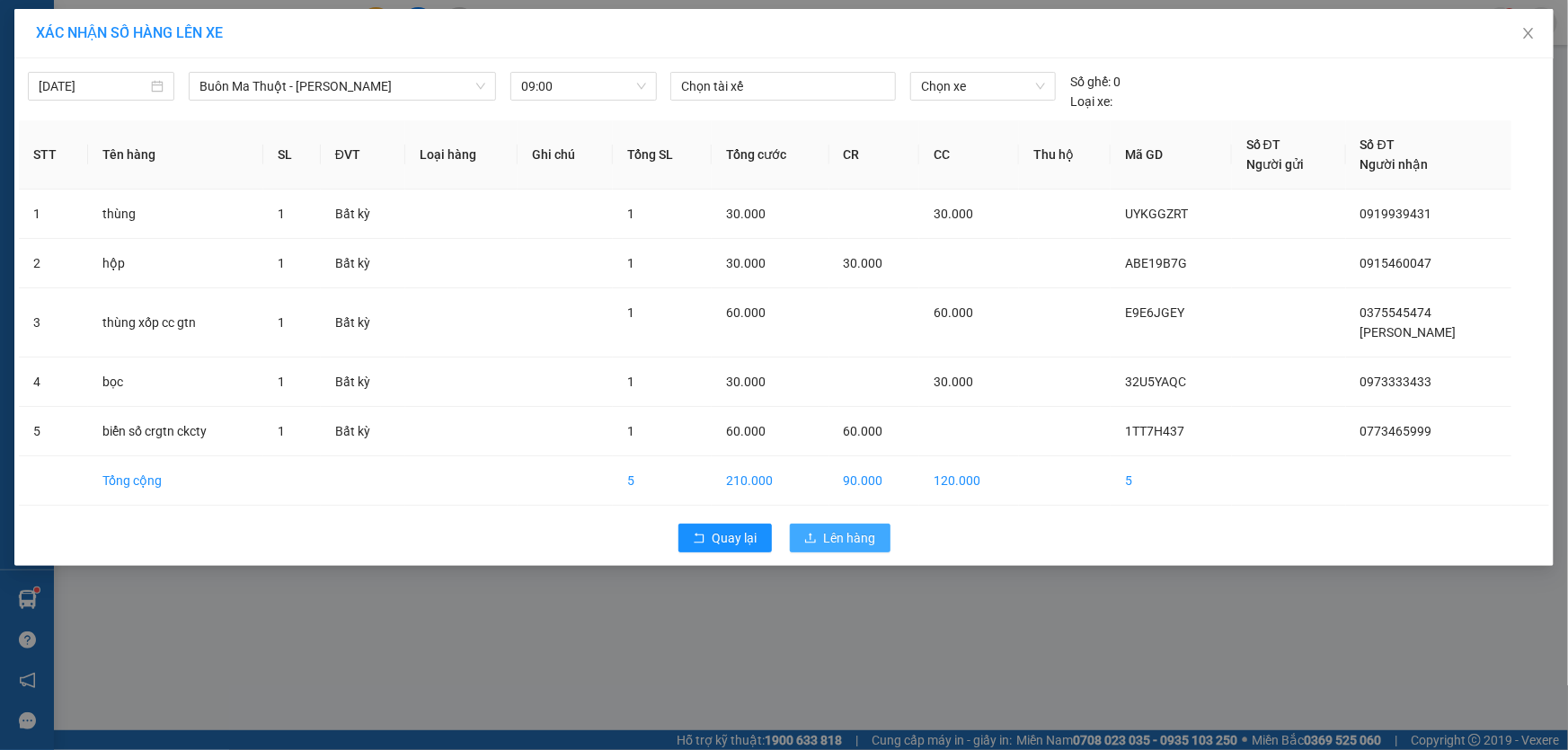
click at [840, 551] on button "Lên hàng" at bounding box center [840, 538] width 101 height 29
